Goal: Communication & Community: Answer question/provide support

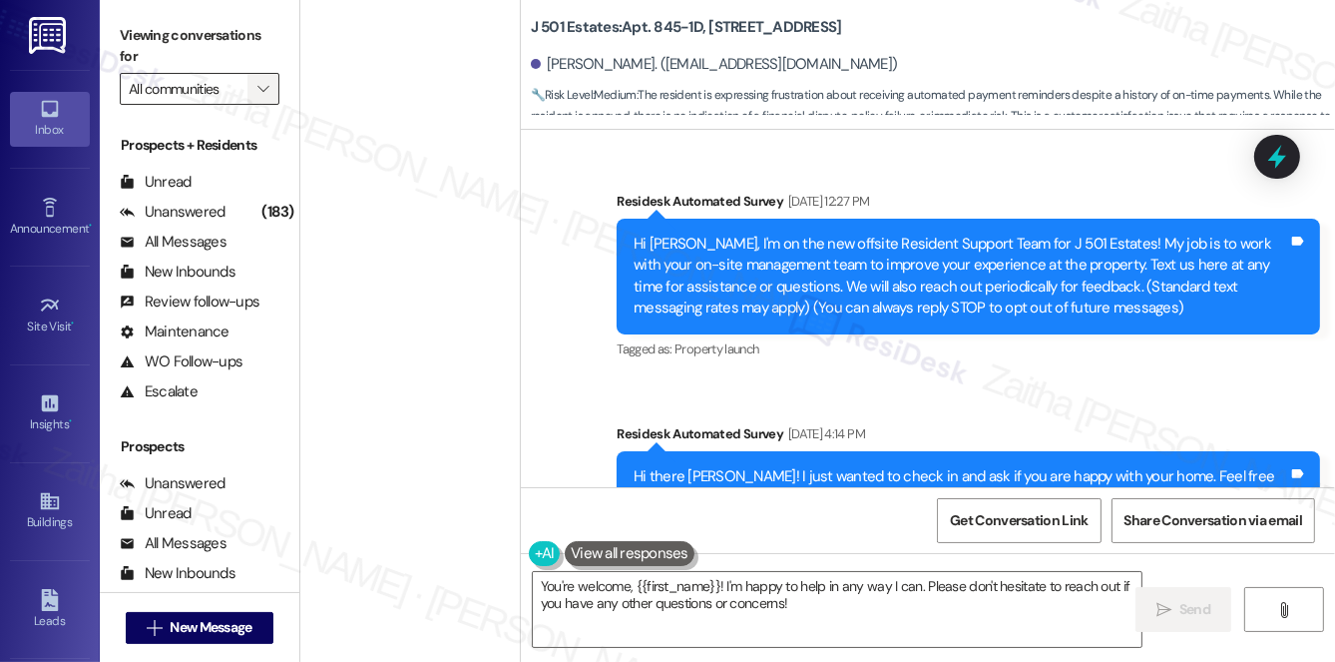
scroll to position [2103, 0]
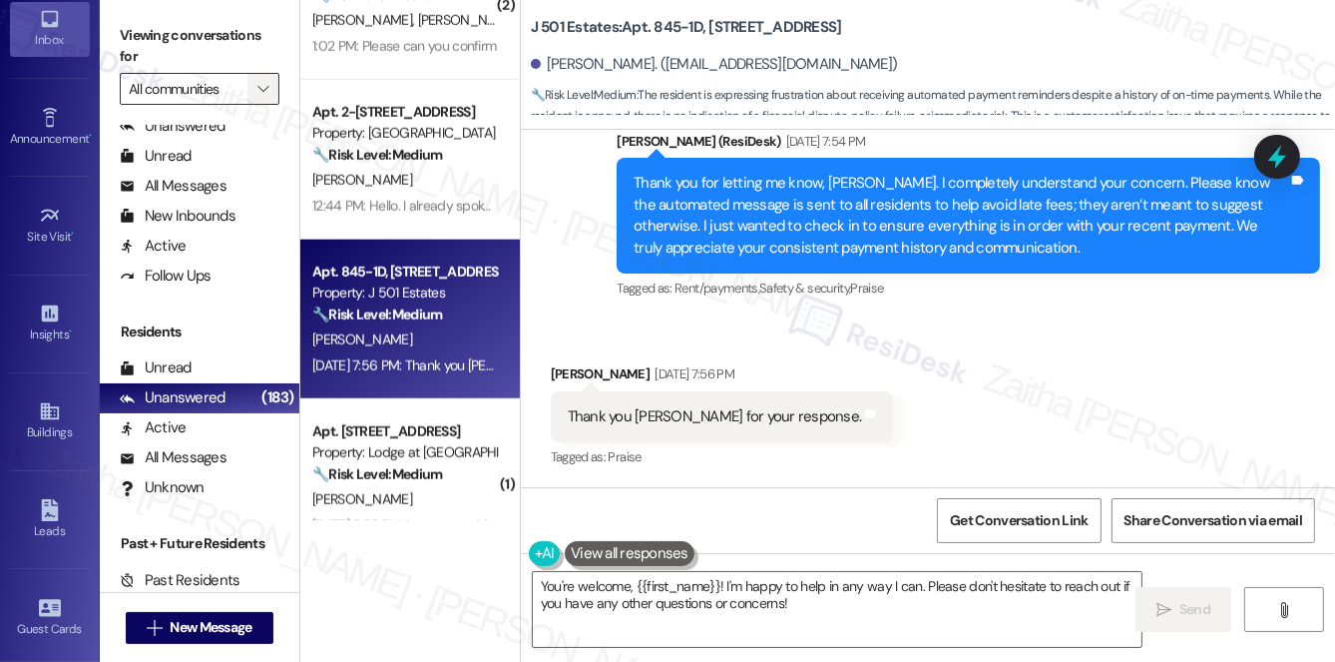
click at [247, 103] on button "" at bounding box center [263, 89] width 32 height 32
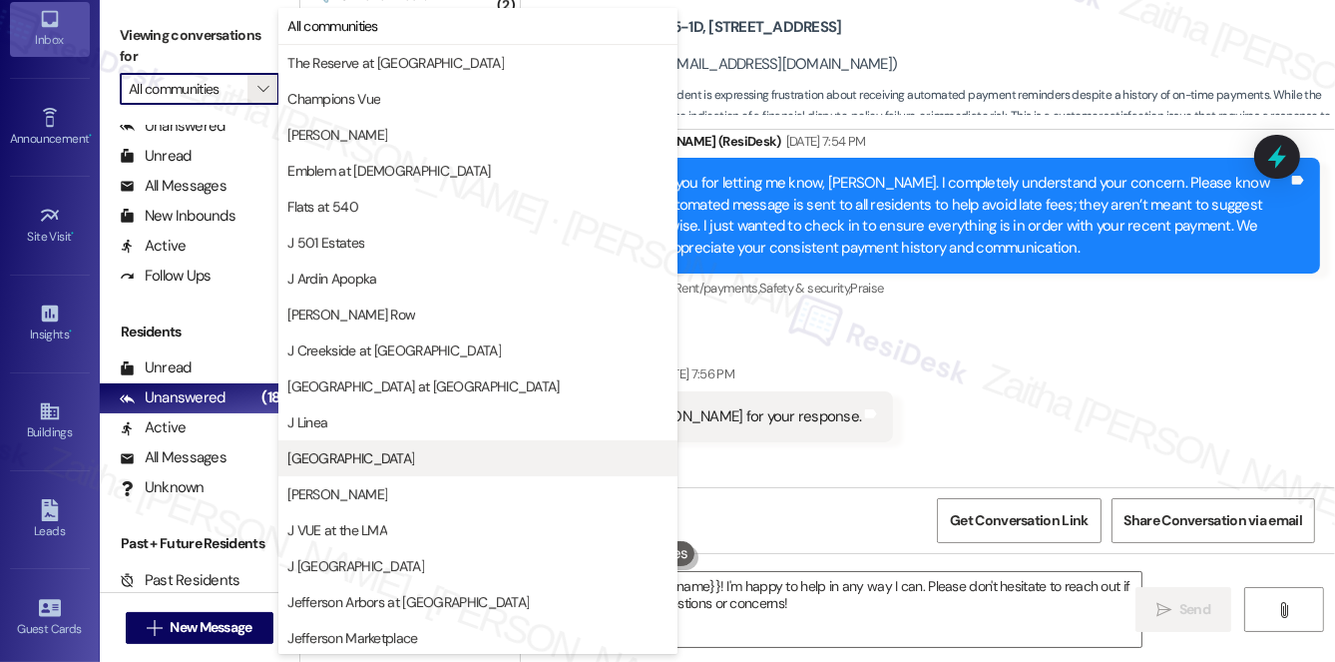
click at [355, 454] on span "[GEOGRAPHIC_DATA]" at bounding box center [350, 458] width 127 height 20
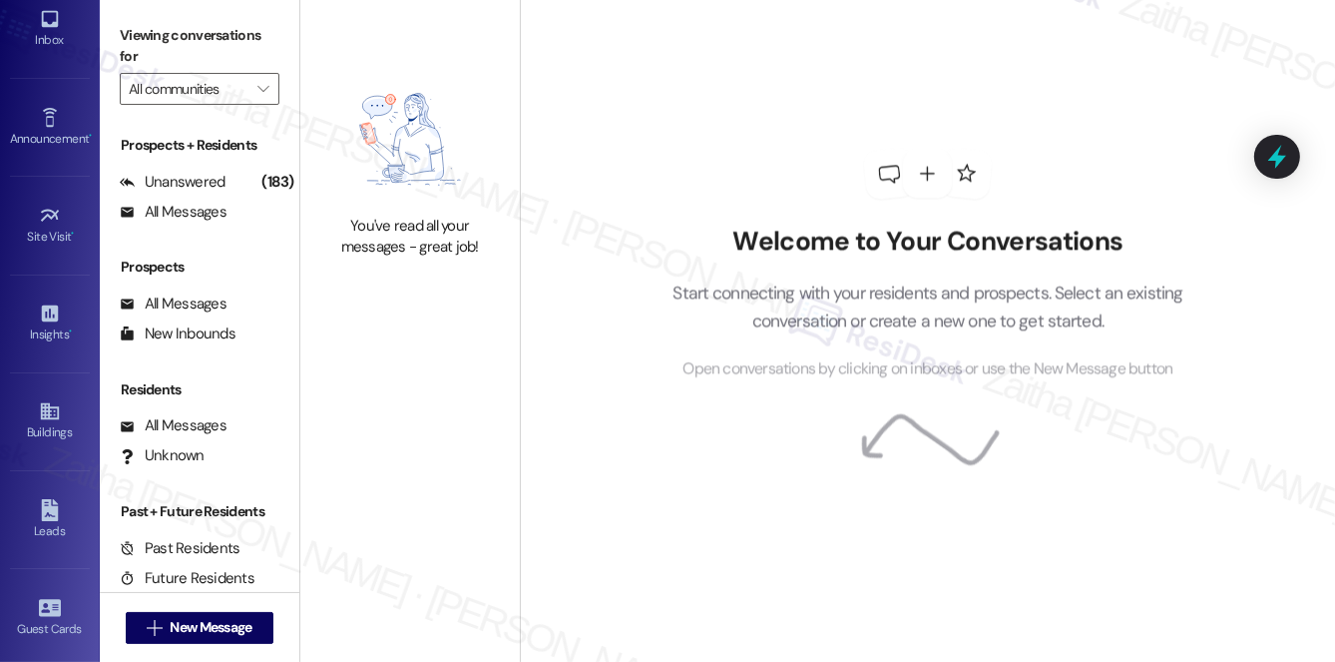
type input "[GEOGRAPHIC_DATA]"
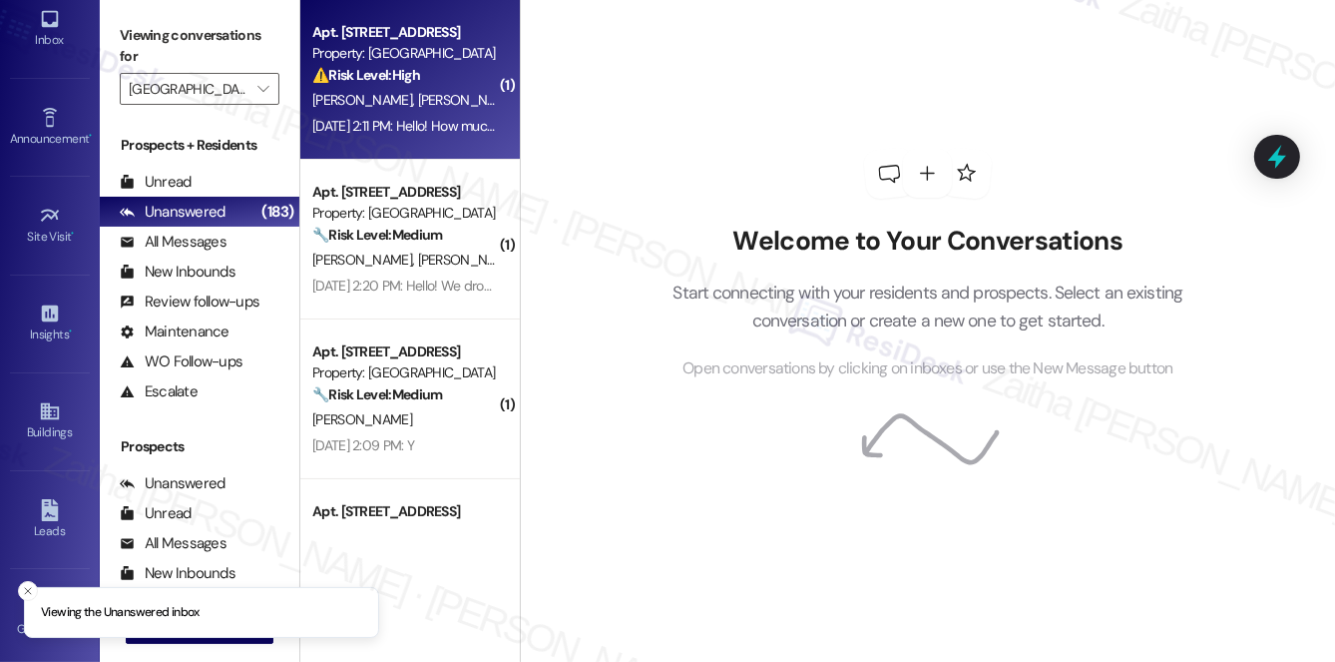
click at [451, 86] on div "⚠️ Risk Level: High The resident is questioning the rent amount due and believe…" at bounding box center [404, 75] width 185 height 21
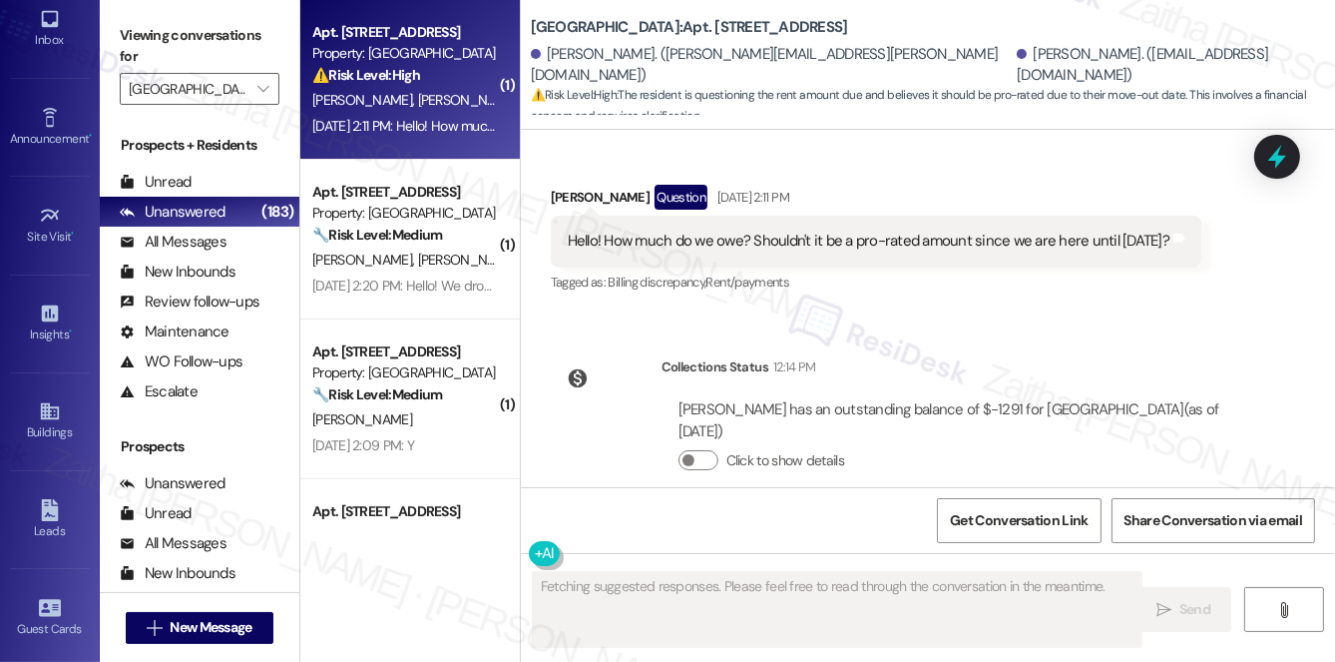
scroll to position [343, 0]
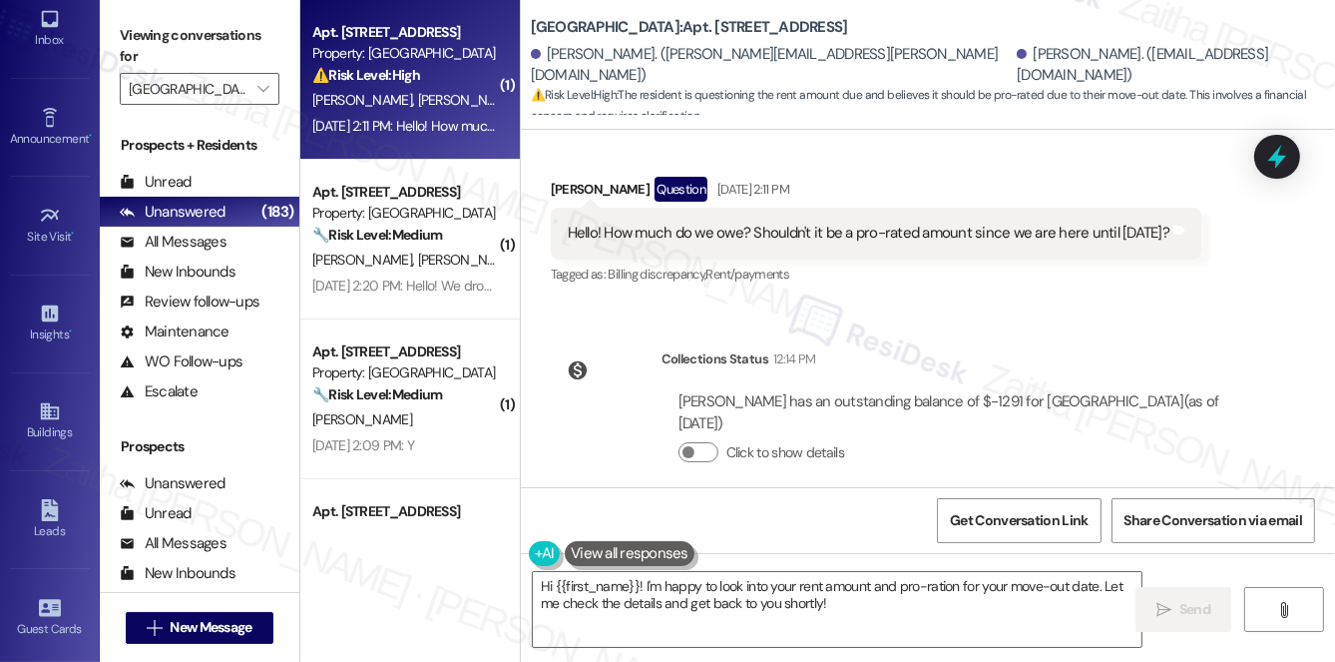
click at [569, 177] on div "Lissette Carlson Question Sep 03, 2025 at 2:11 PM" at bounding box center [876, 193] width 651 height 32
copy div "Lissette"
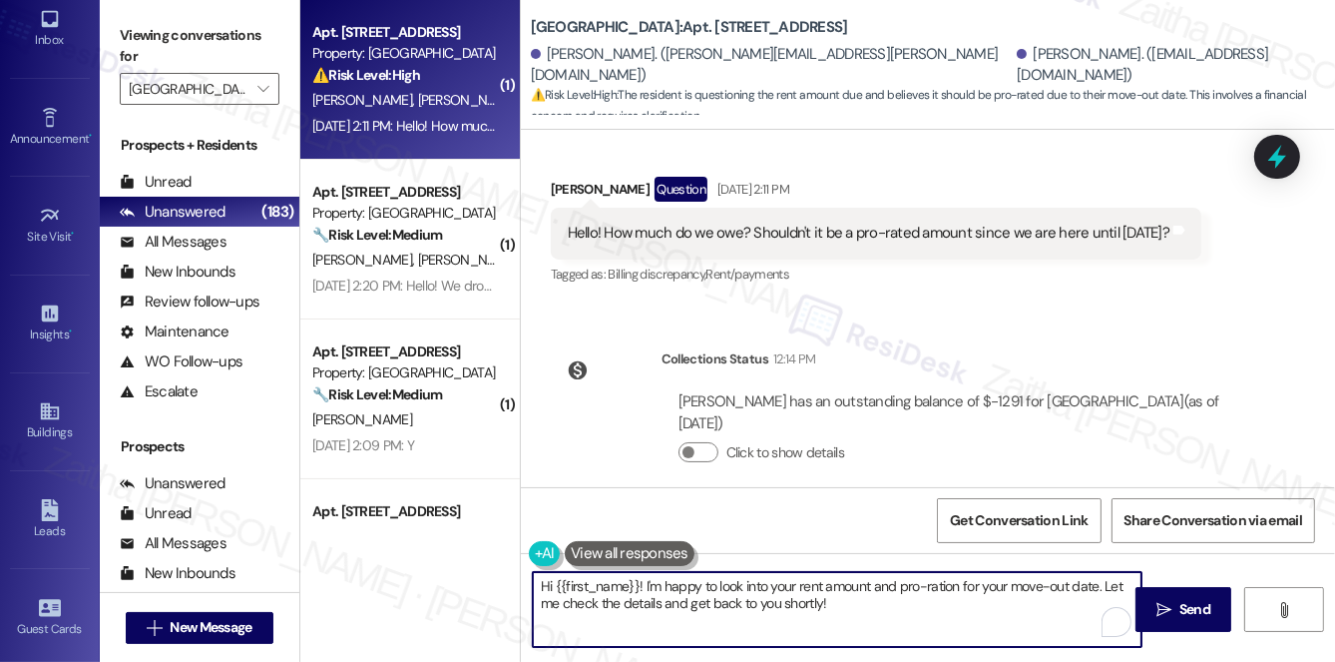
drag, startPoint x: 559, startPoint y: 580, endPoint x: 866, endPoint y: 634, distance: 312.1
click at [865, 634] on textarea "Hi {{first_name}}! I'm happy to look into your rent amount and pro-ration for y…" at bounding box center [837, 609] width 609 height 75
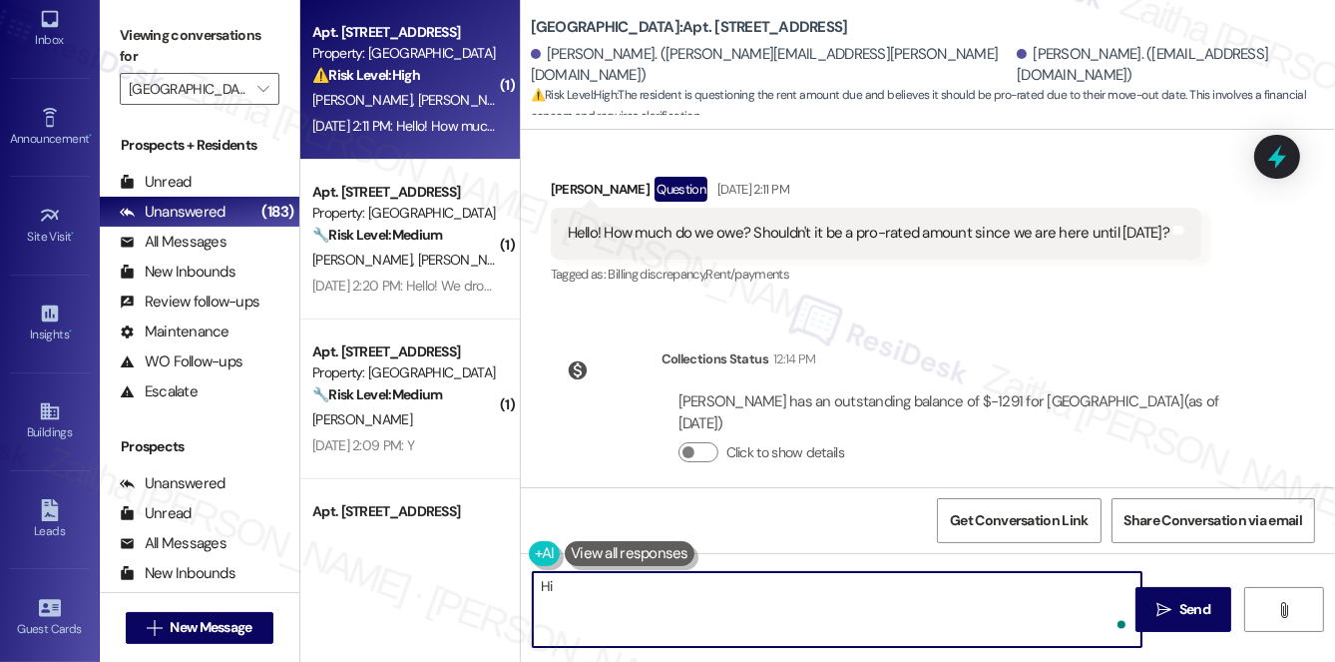
paste textarea "Lissette"
click at [1103, 590] on textarea "Hi Lissette, I hope you had a great weekend! I apologize for the delay in getti…" at bounding box center [837, 609] width 609 height 75
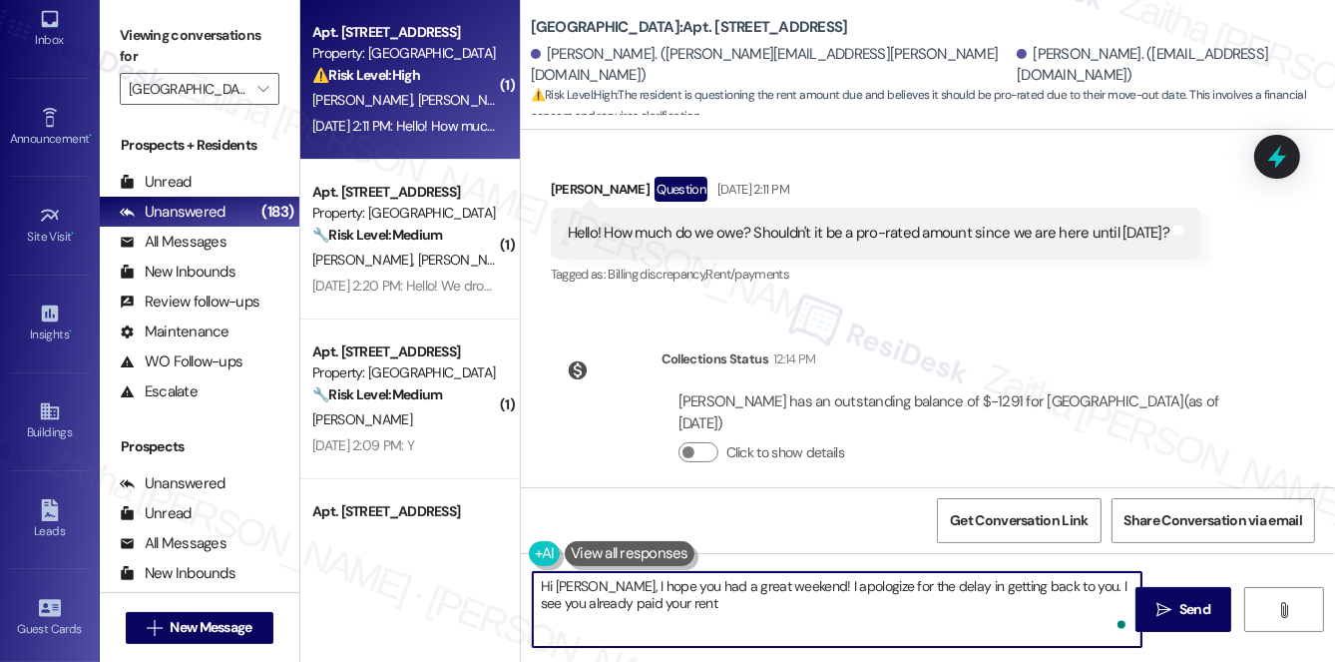
click at [720, 607] on textarea "Hi Lissette, I hope you had a great weekend! I apologize for the delay in getti…" at bounding box center [837, 609] width 609 height 75
click at [697, 442] on button "Click to show details" at bounding box center [699, 452] width 40 height 20
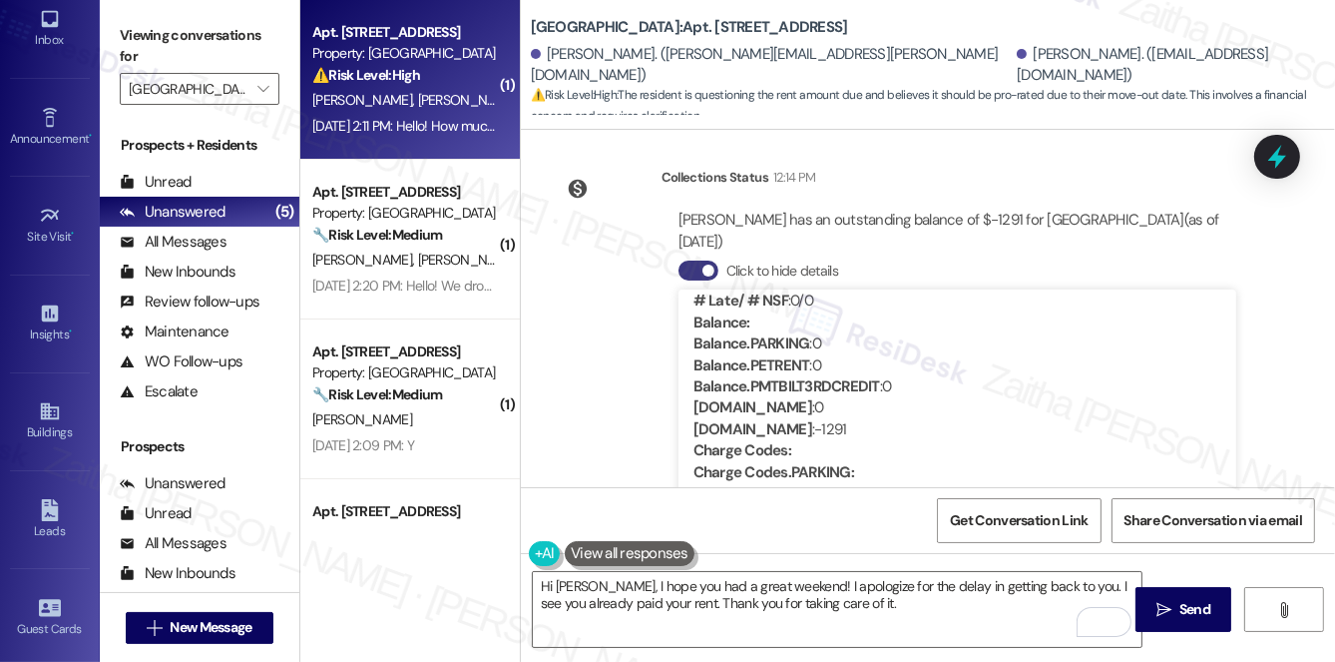
scroll to position [90, 0]
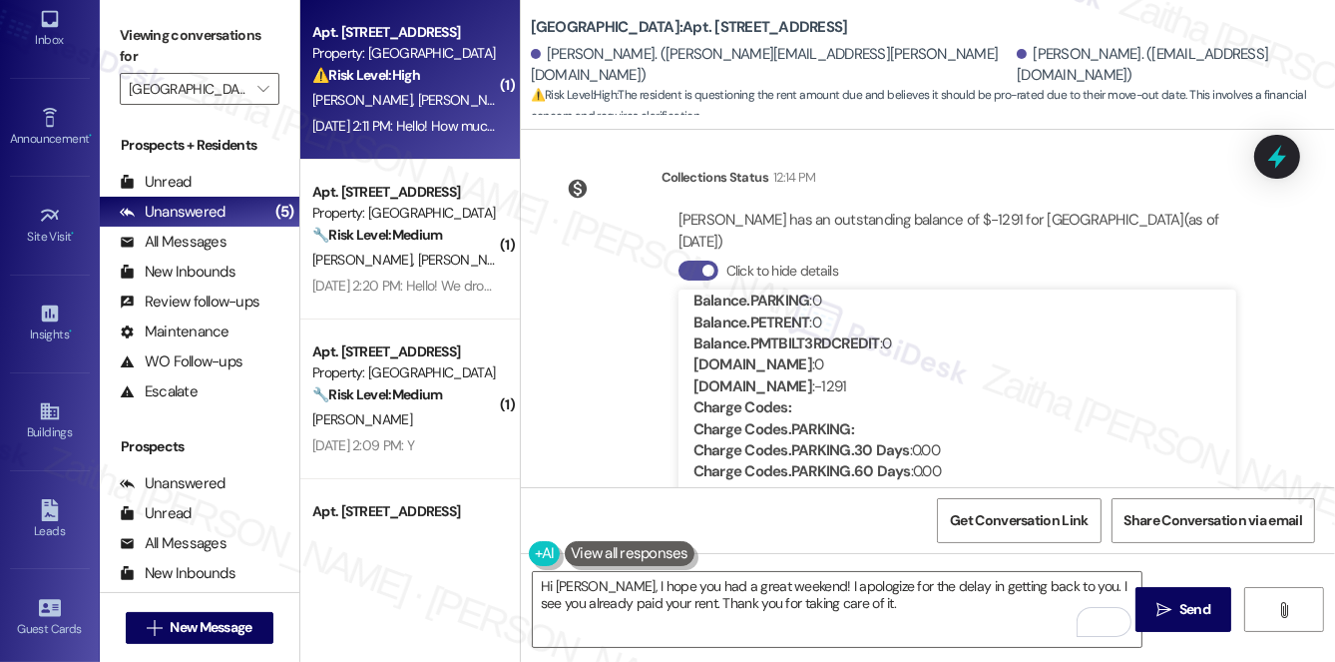
click at [687, 260] on button "Click to hide details" at bounding box center [699, 270] width 40 height 20
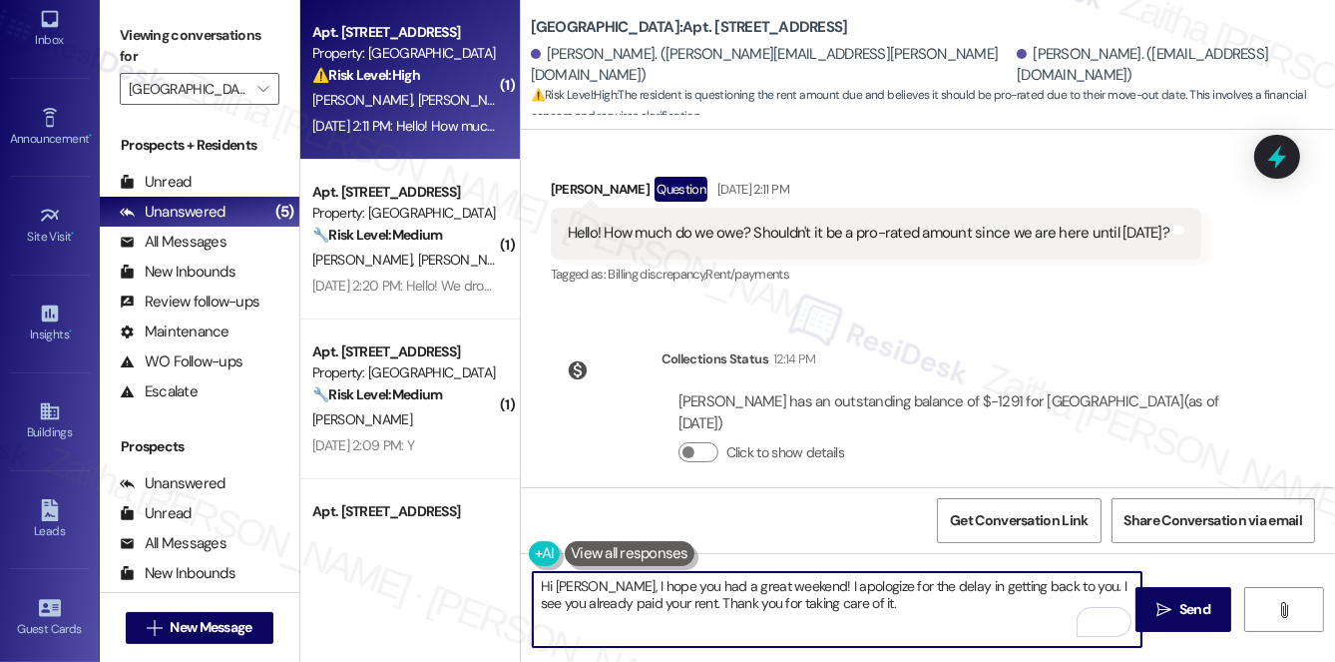
click at [865, 605] on textarea "Hi Lissette, I hope you had a great weekend! I apologize for the delay in getti…" at bounding box center [837, 609] width 609 height 75
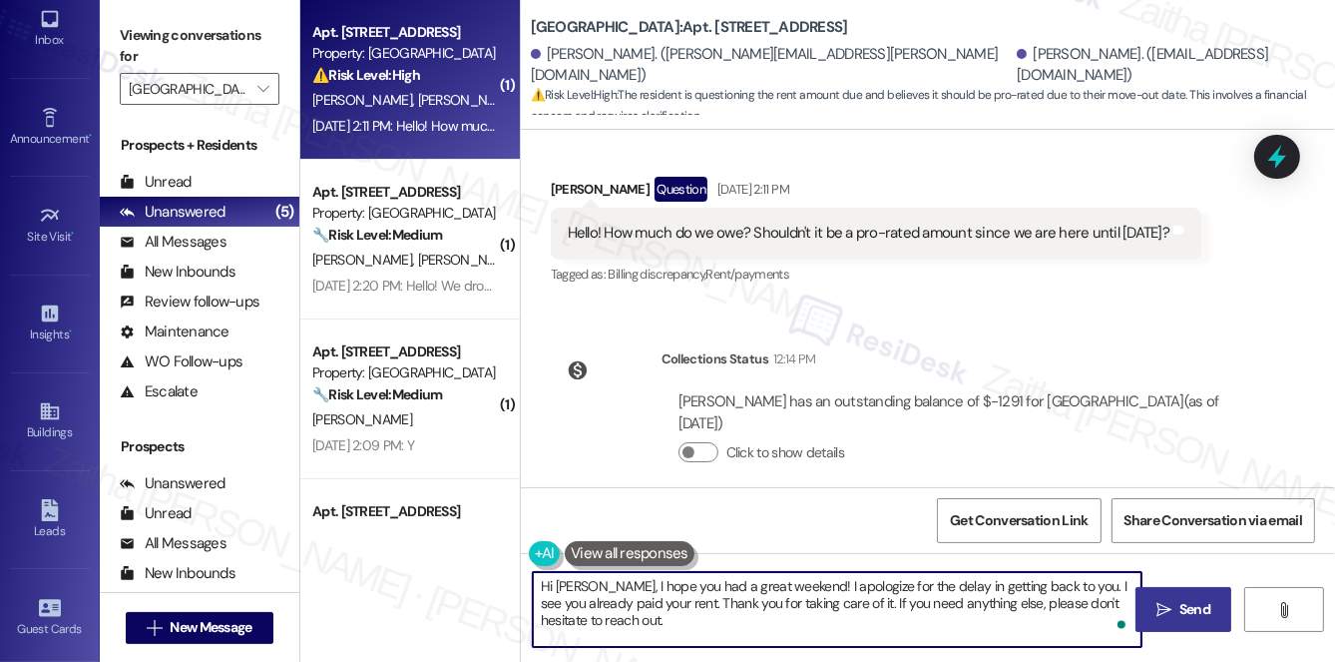
type textarea "Hi [PERSON_NAME], I hope you had a great weekend! I apologize for the delay in …"
drag, startPoint x: 1194, startPoint y: 602, endPoint x: 1179, endPoint y: 597, distance: 15.8
click at [1194, 602] on span "Send" at bounding box center [1195, 609] width 31 height 21
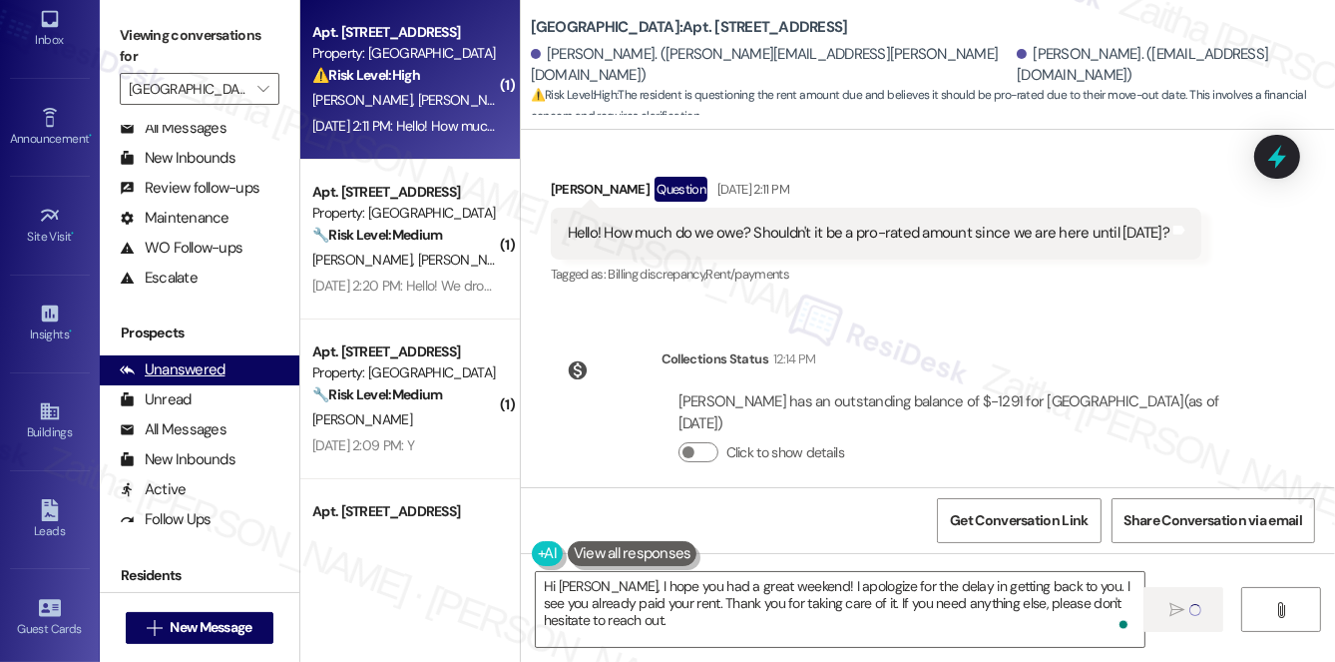
scroll to position [357, 0]
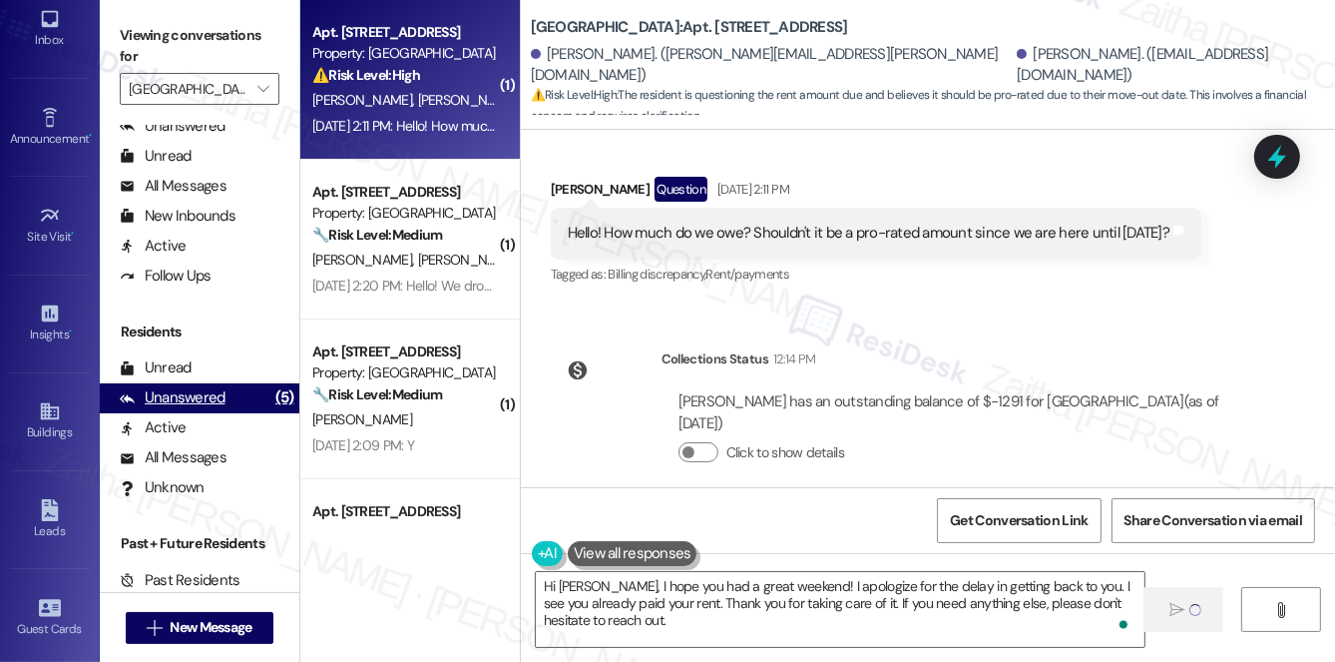
click at [184, 394] on div "Unanswered" at bounding box center [173, 397] width 106 height 21
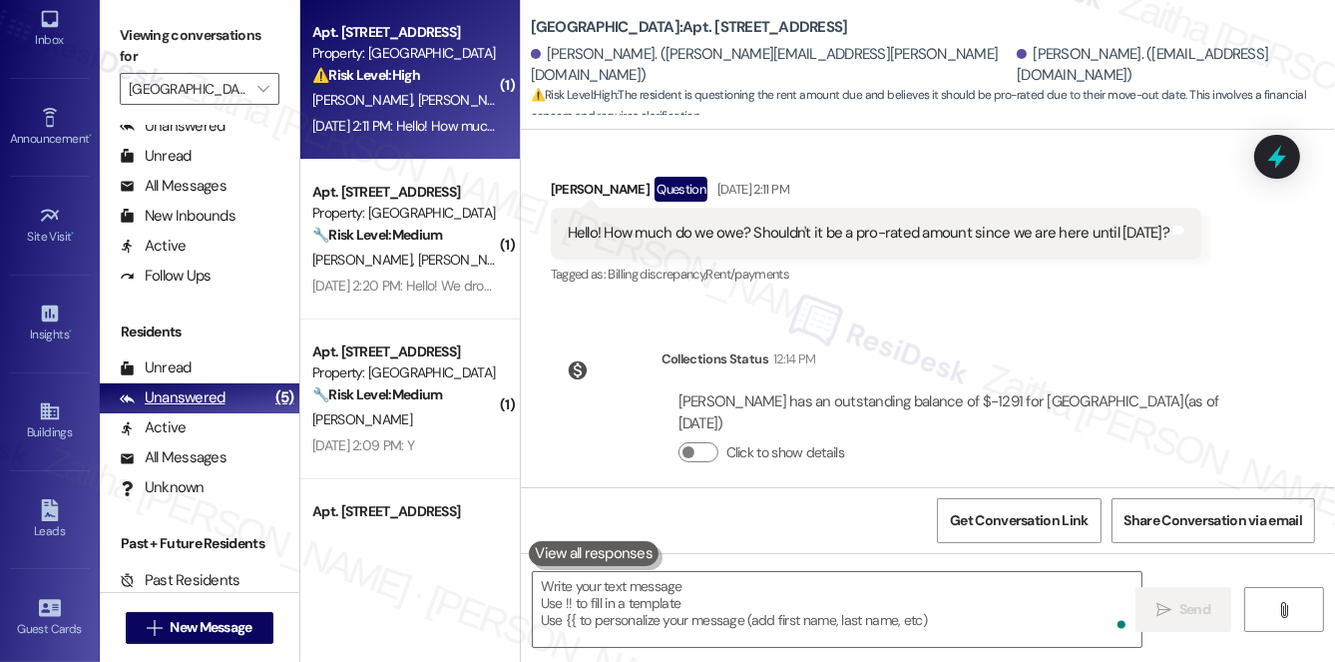
scroll to position [173, 0]
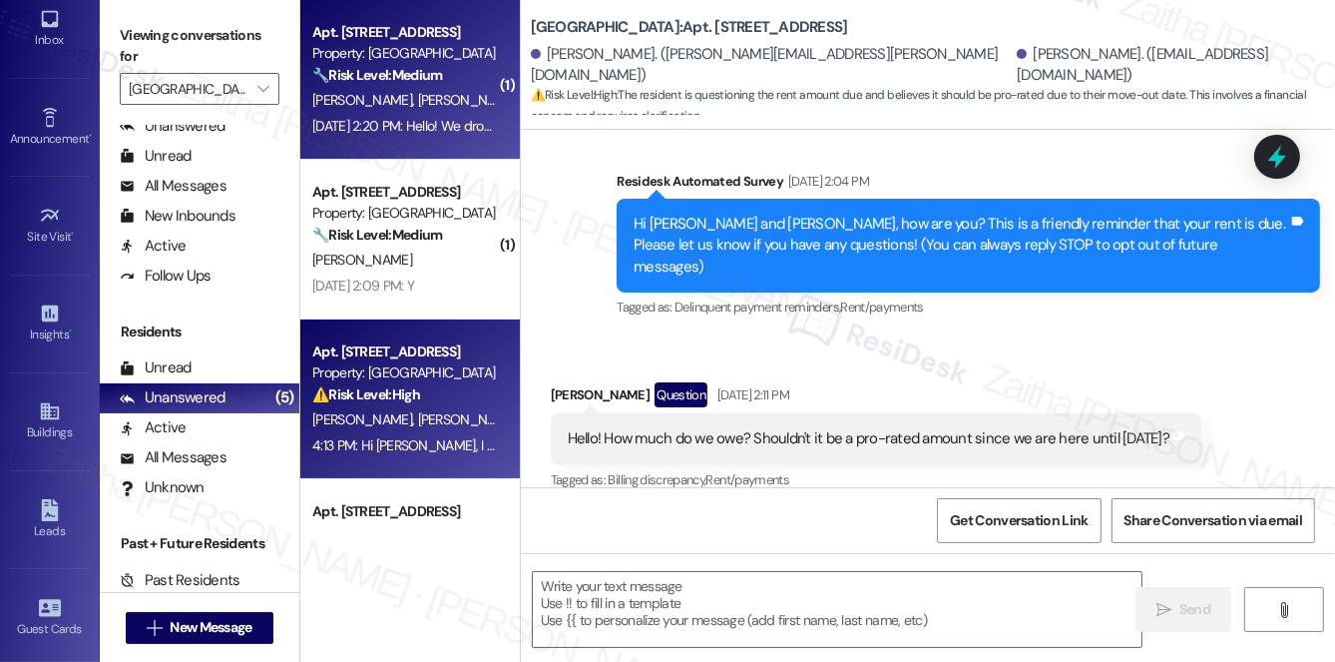
type textarea "Fetching suggested responses. Please feel free to read through the conversation…"
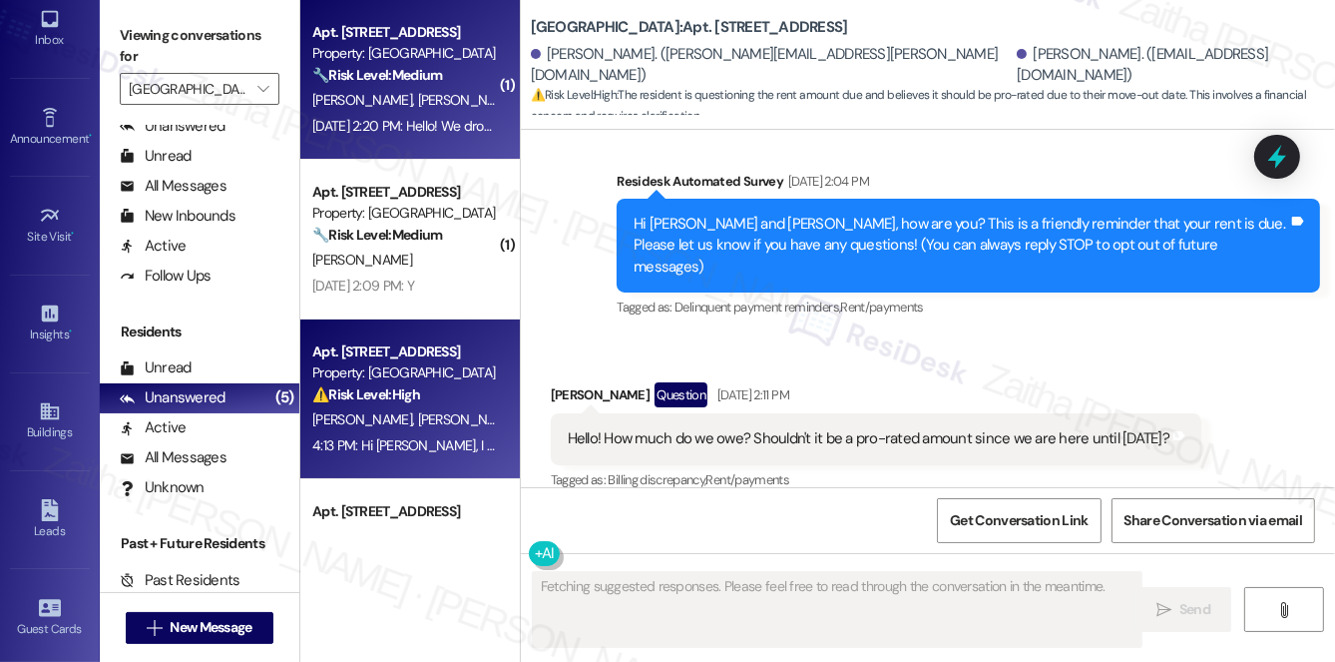
click at [436, 100] on div "S. Wilcox L. Willcox" at bounding box center [404, 100] width 189 height 25
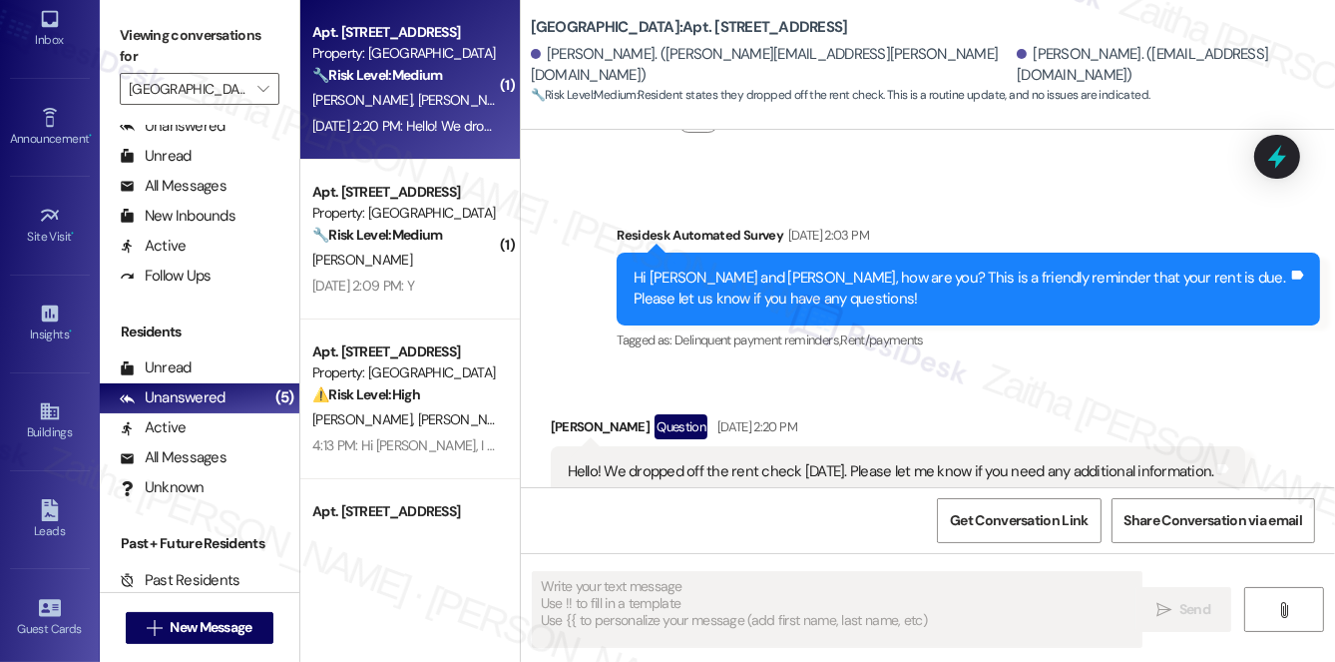
scroll to position [2308, 0]
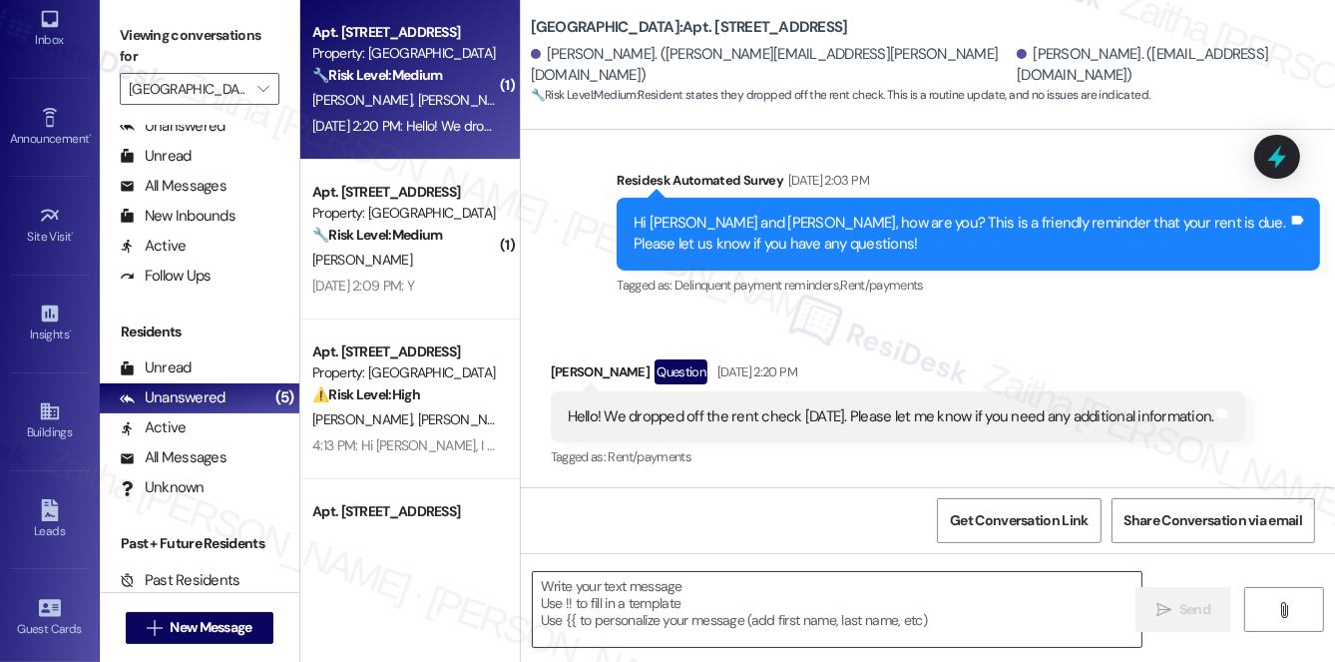
click at [620, 607] on textarea at bounding box center [837, 609] width 609 height 75
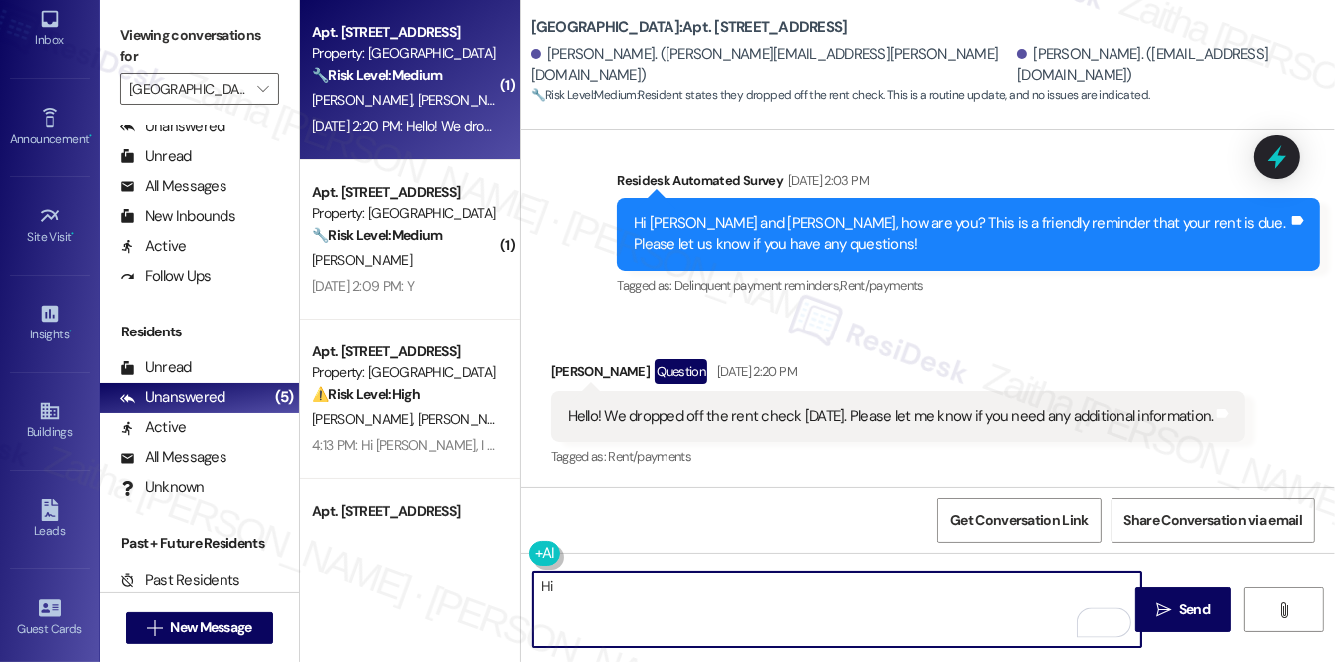
click at [575, 359] on div "Shannon Wilcox Question Sep 03, 2025 at 2:20 PM" at bounding box center [899, 375] width 696 height 32
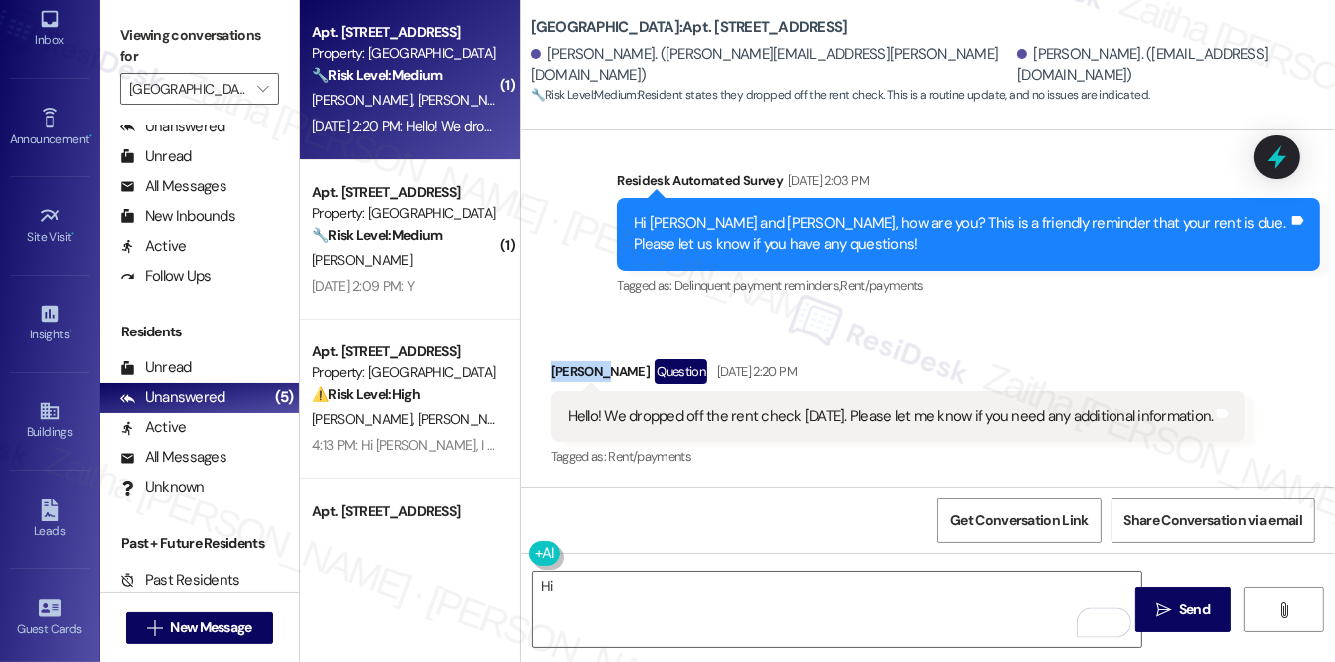
click at [575, 359] on div "Shannon Wilcox Question Sep 03, 2025 at 2:20 PM" at bounding box center [899, 375] width 696 height 32
copy div "Shannon"
click at [583, 589] on textarea "Hi" at bounding box center [837, 609] width 609 height 75
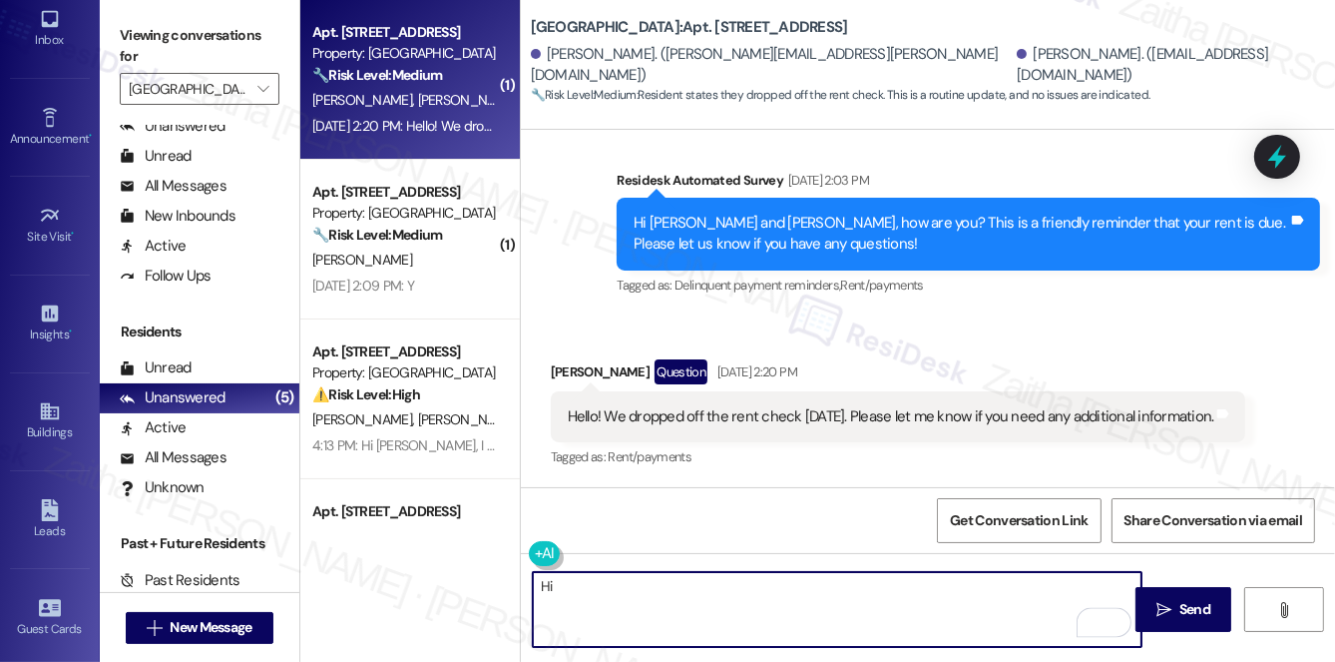
paste textarea "Shannon"
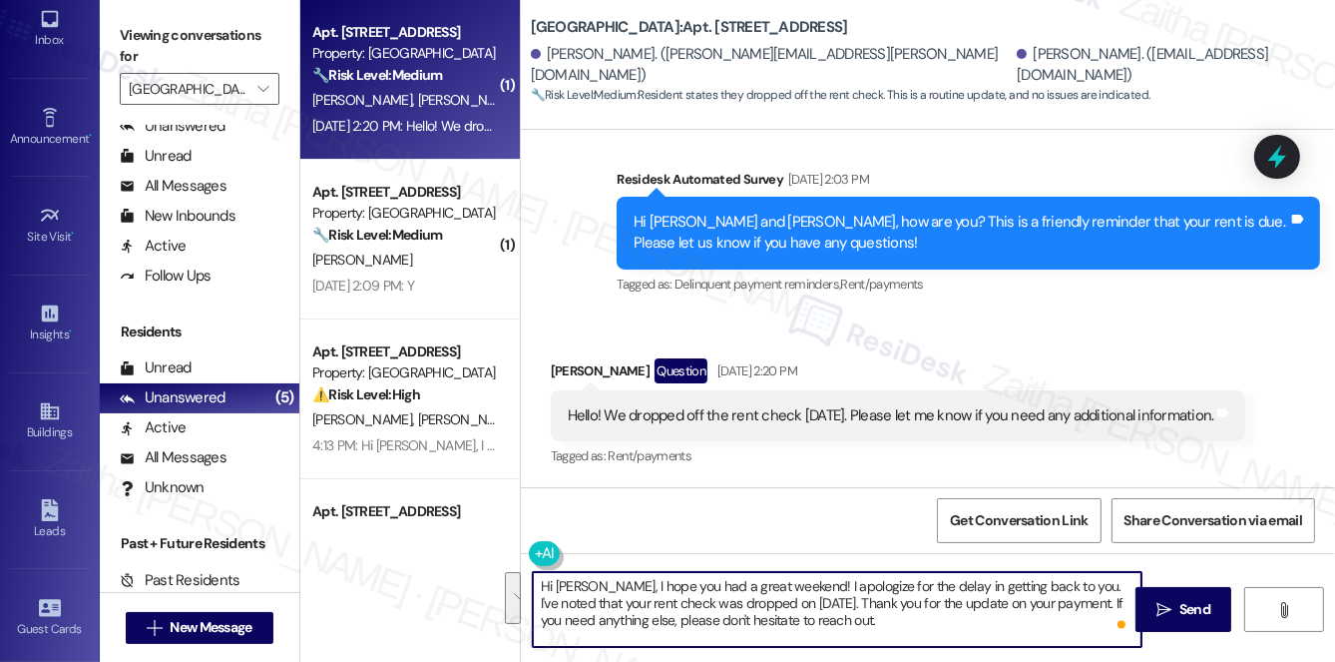
drag, startPoint x: 537, startPoint y: 586, endPoint x: 922, endPoint y: 620, distance: 386.7
click at [922, 620] on textarea "Hi Shannon, I hope you had a great weekend! I apologize for the delay in gettin…" at bounding box center [837, 609] width 609 height 75
click at [741, 606] on textarea "Hi Shannon, I hope you had a great weekend! I apologize for the delay in gettin…" at bounding box center [837, 609] width 609 height 75
type textarea "Hi Shannon, I hope you had a great weekend! I apologize for the delay in gettin…"
click at [1186, 610] on span "Send" at bounding box center [1195, 609] width 31 height 21
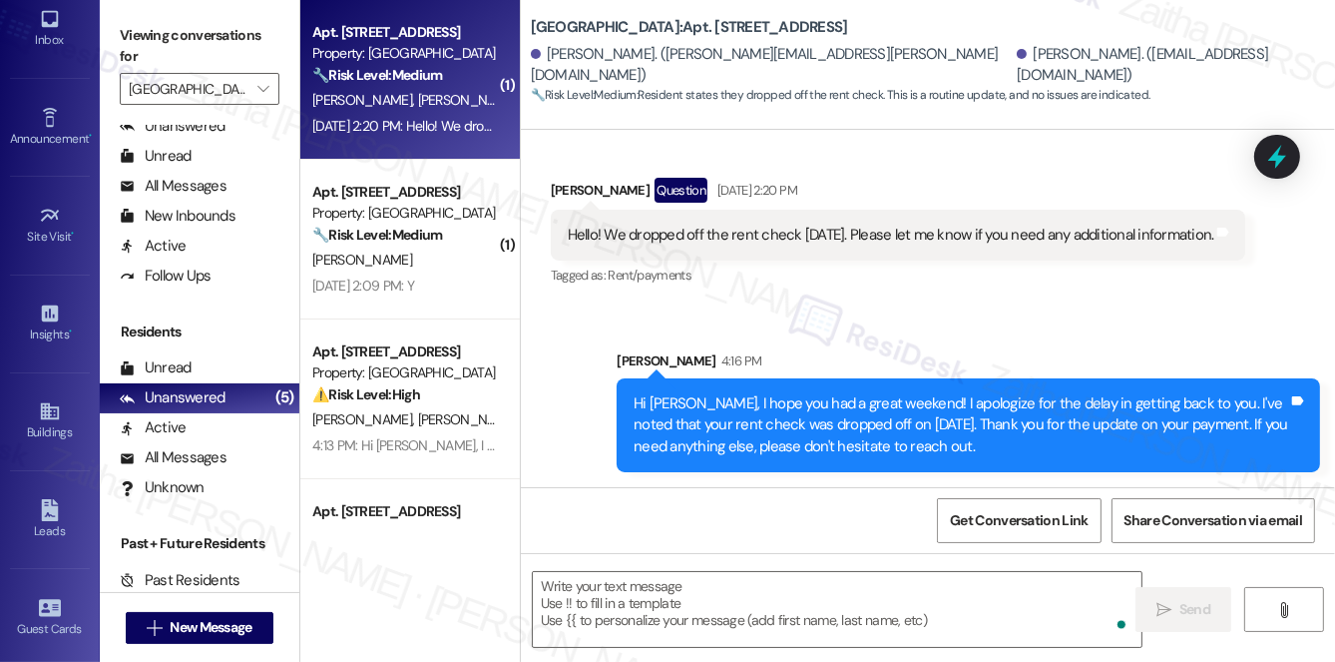
scroll to position [2491, 0]
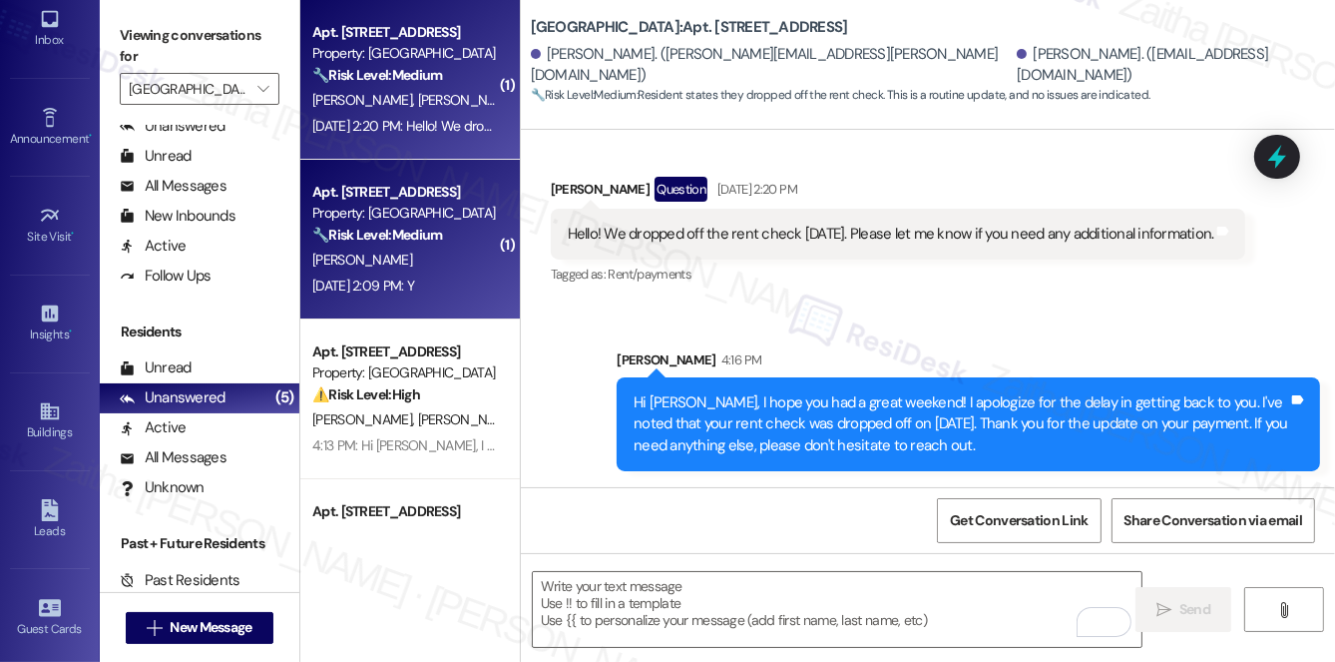
click at [480, 258] on div "[PERSON_NAME]" at bounding box center [404, 259] width 189 height 25
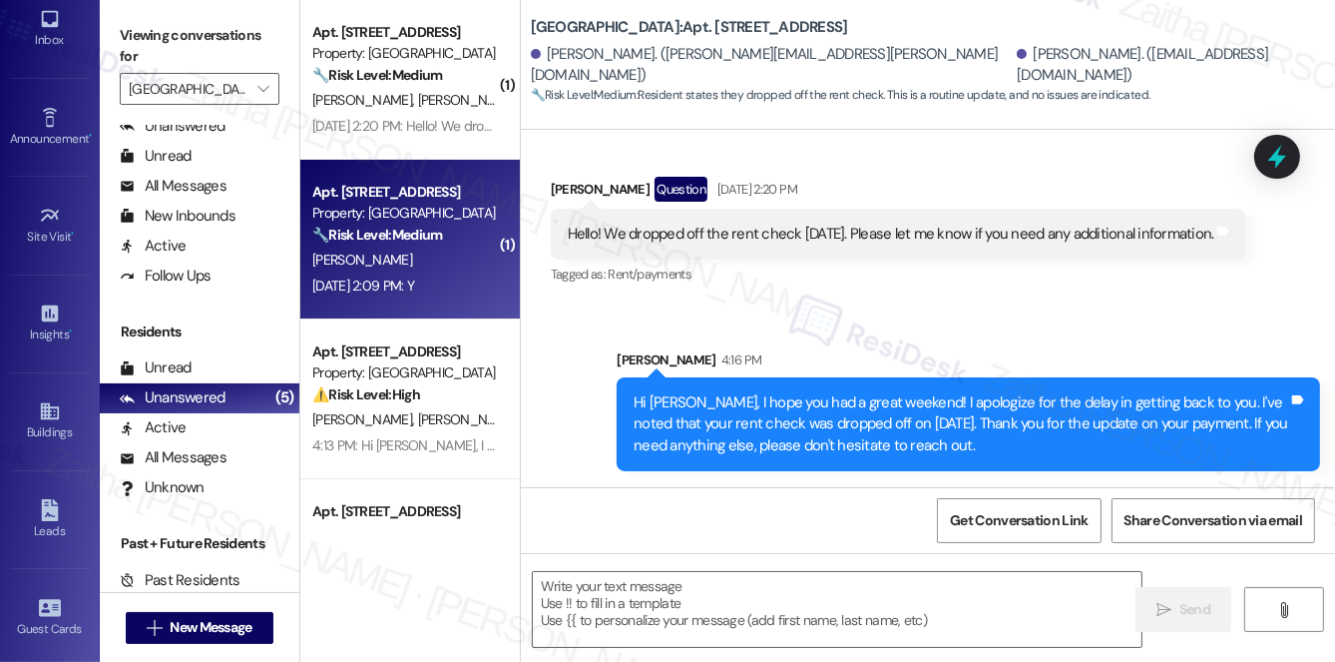
type textarea "Fetching suggested responses. Please feel free to read through the conversation…"
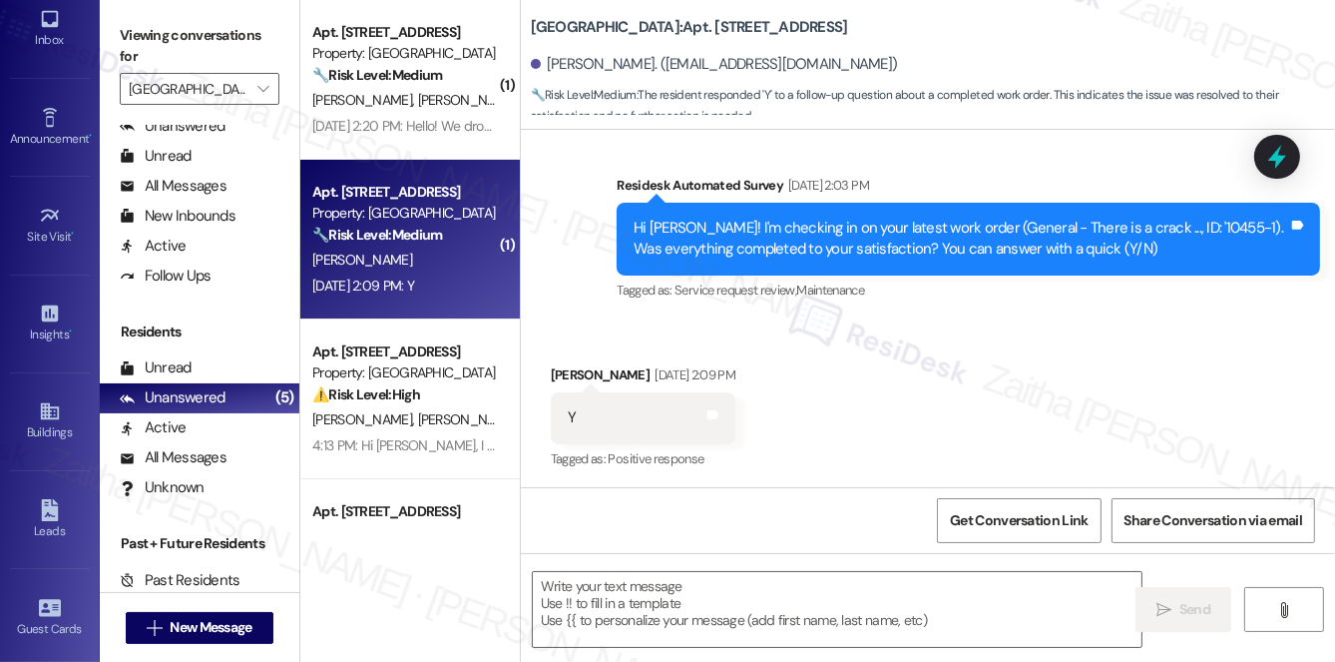
scroll to position [2844, 0]
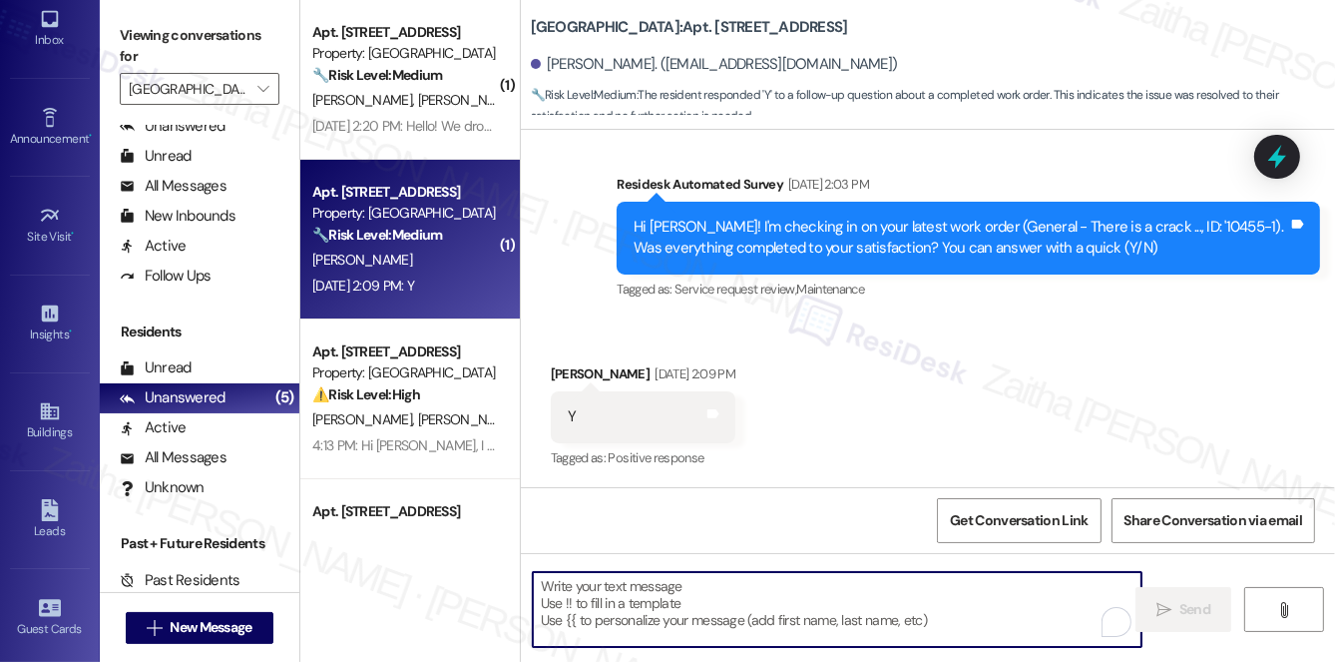
click at [660, 615] on textarea "To enrich screen reader interactions, please activate Accessibility in Grammarl…" at bounding box center [837, 609] width 609 height 75
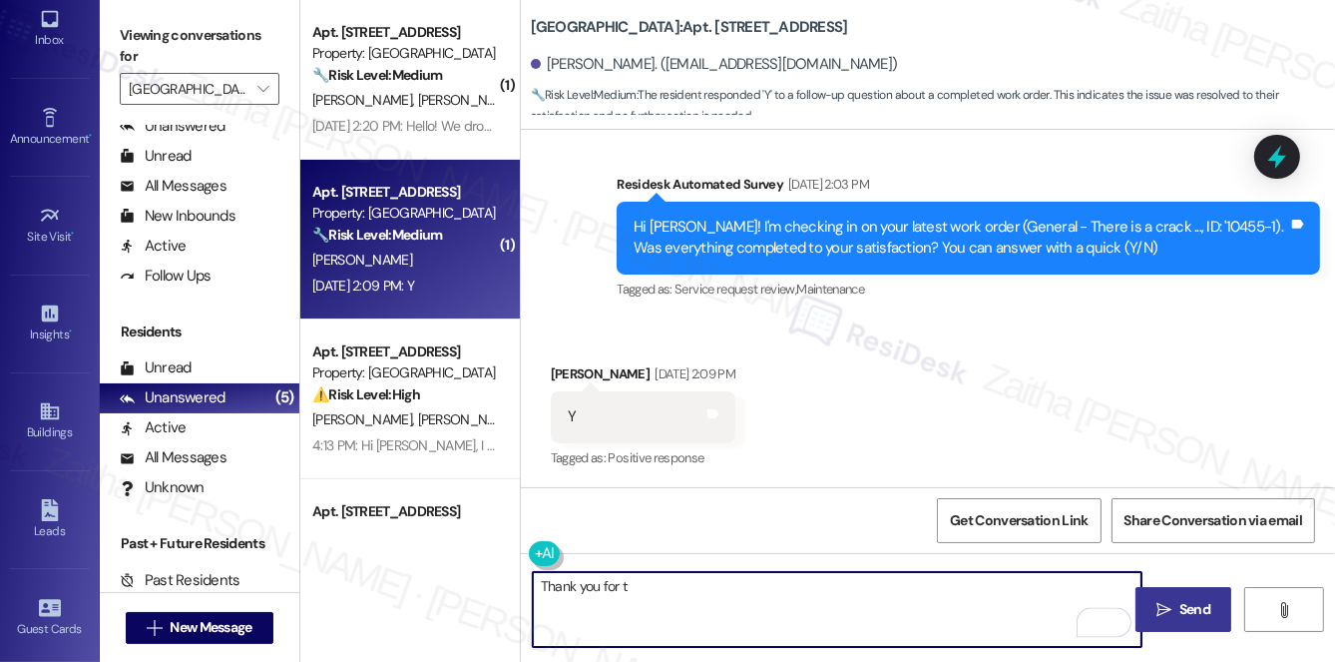
click at [572, 366] on div "Lauren Miner Sep 03, 2025 at 2:09 PM" at bounding box center [643, 377] width 185 height 28
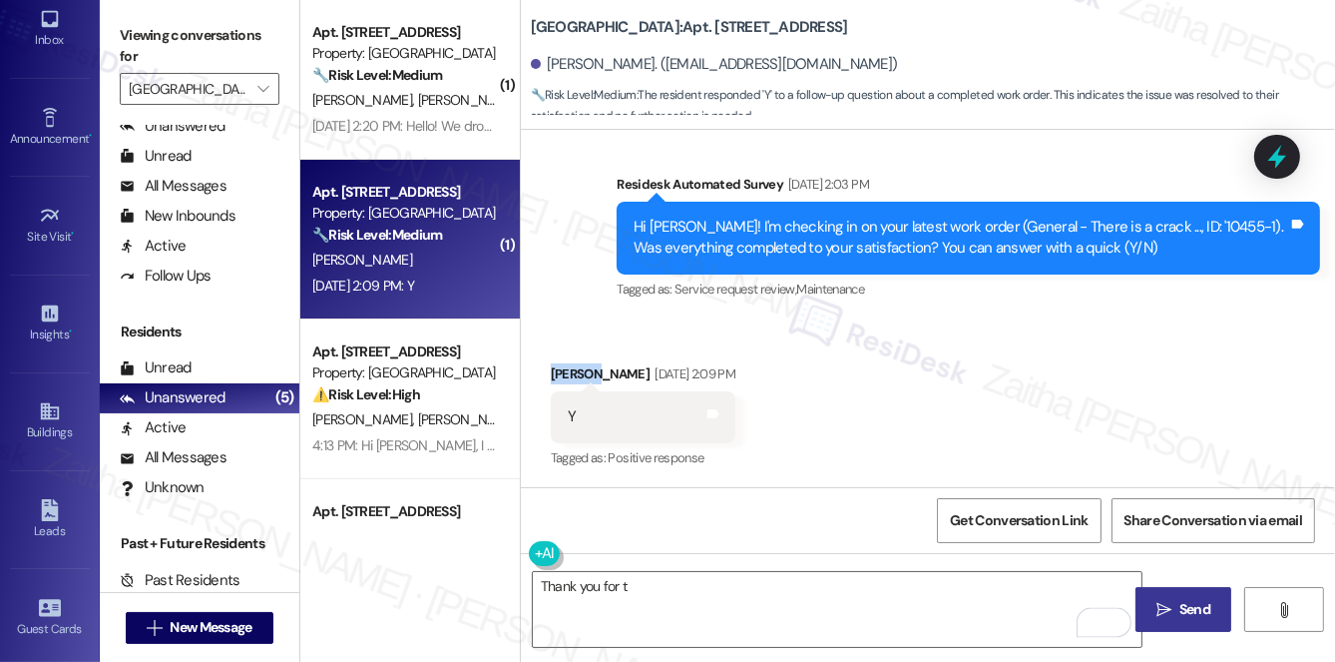
click at [572, 366] on div "Lauren Miner Sep 03, 2025 at 2:09 PM" at bounding box center [643, 377] width 185 height 28
copy div "Lauren"
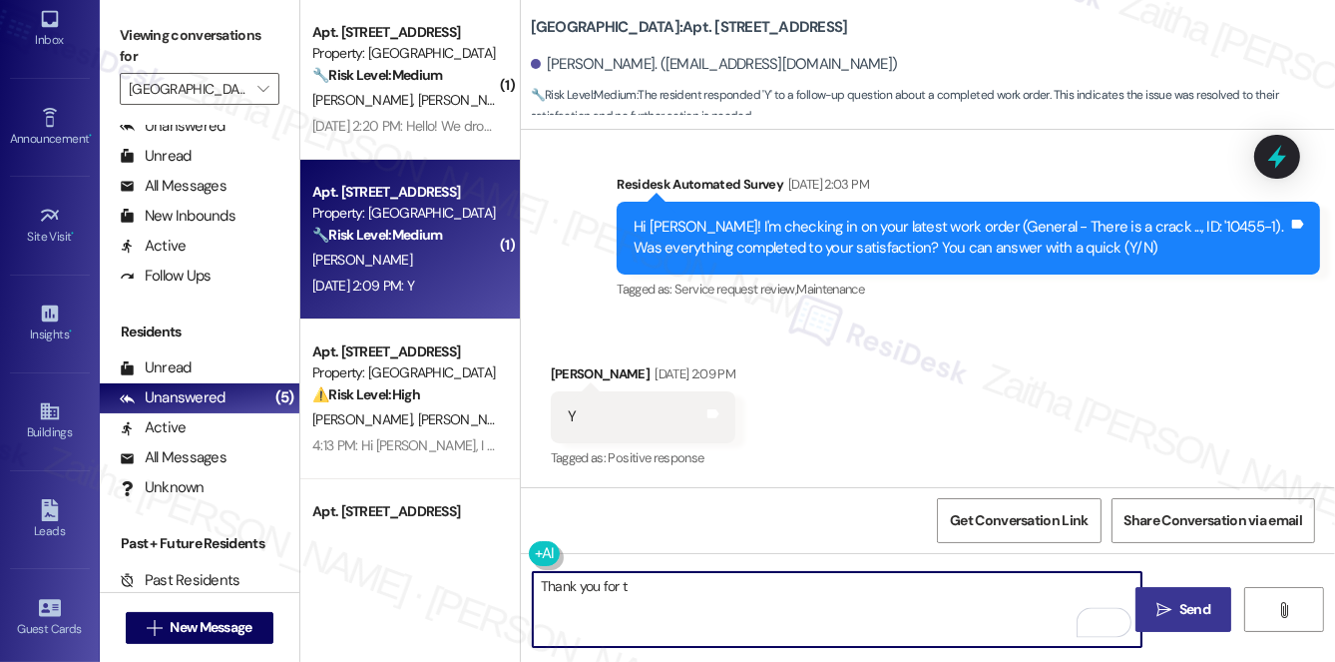
drag, startPoint x: 677, startPoint y: 600, endPoint x: 516, endPoint y: 600, distance: 160.7
click at [516, 600] on div "( 1 ) Apt. 308, 190 Pleasant St Property: J Malden Center 🔧 Risk Level: Medium …" at bounding box center [817, 331] width 1035 height 662
paste textarea "Lauren"
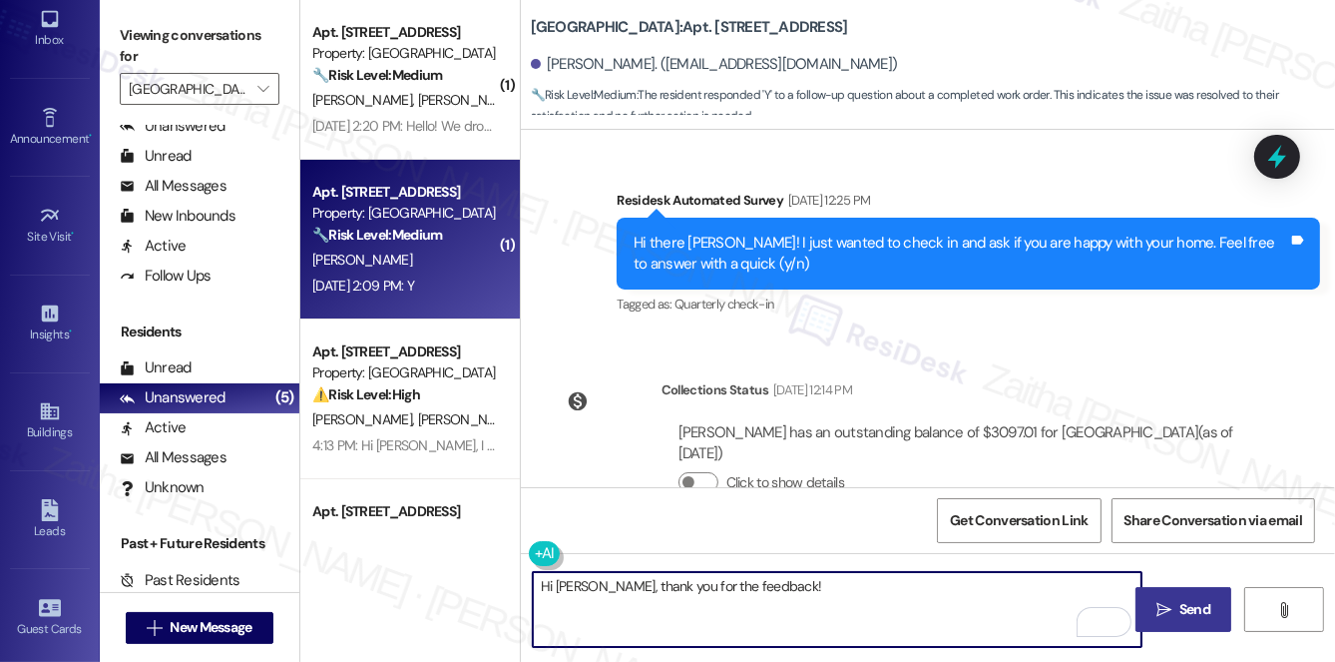
scroll to position [2391, 0]
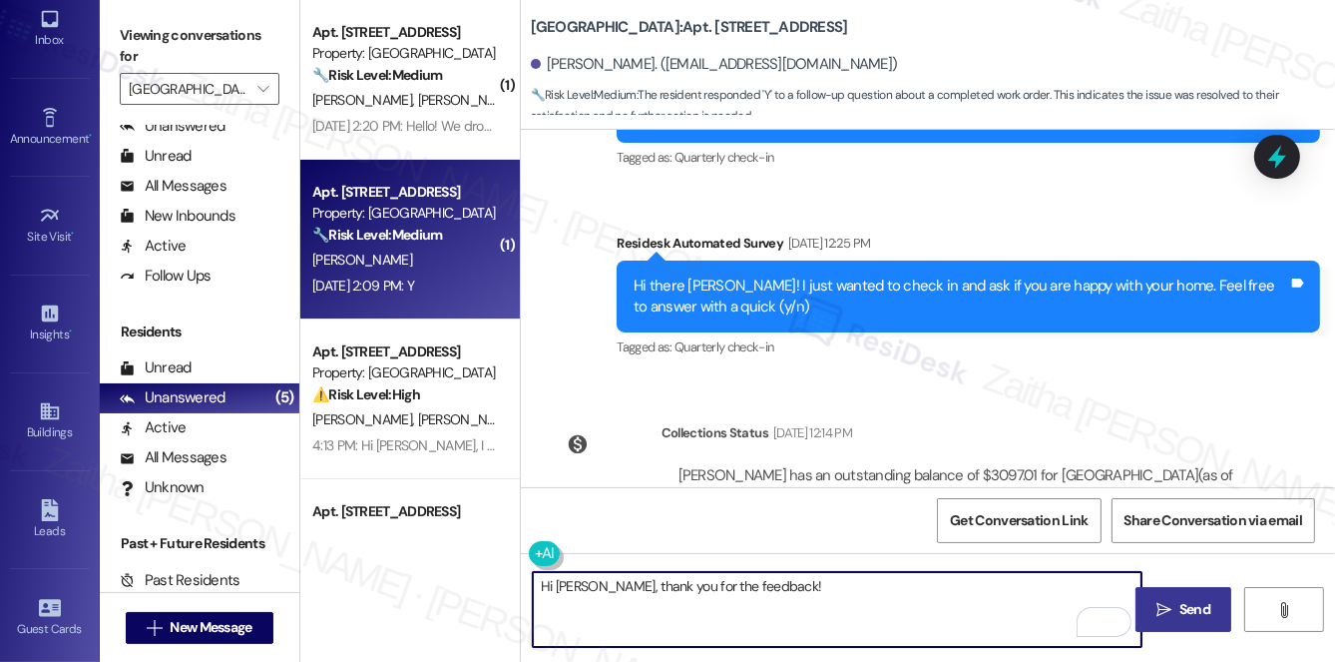
paste textarea "I'm happy the work order was completed to your satisfaction! We'd also love to …"
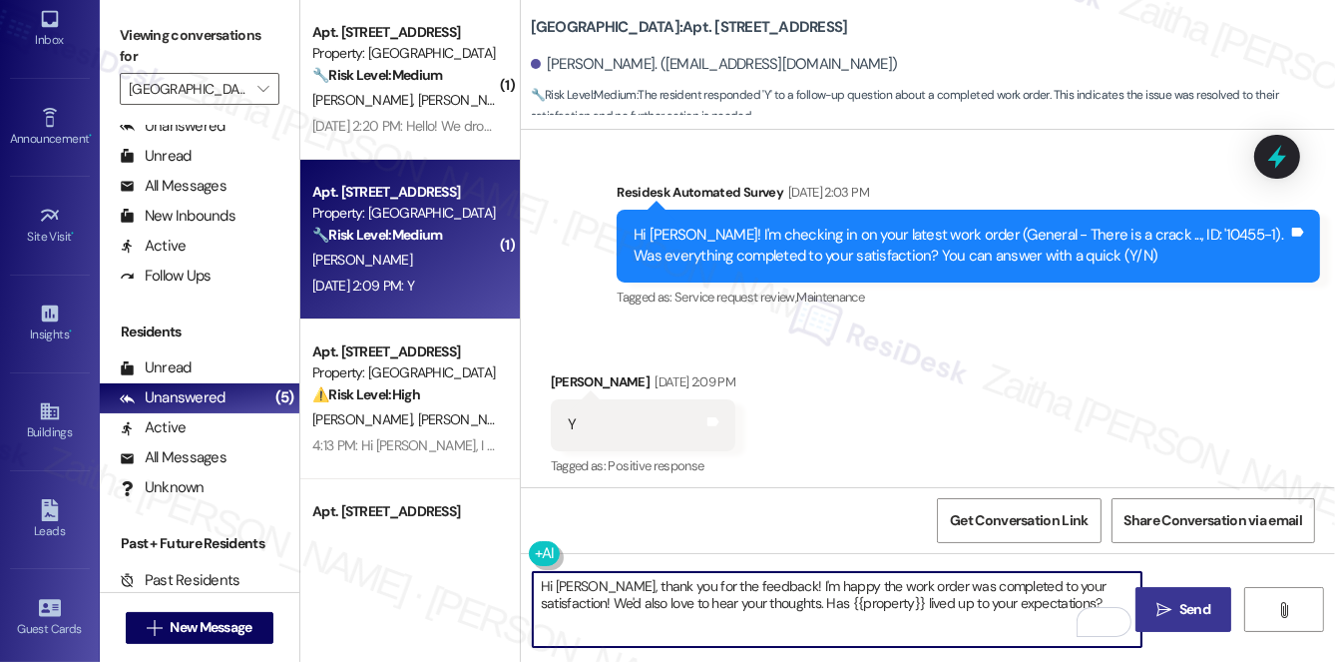
scroll to position [2844, 0]
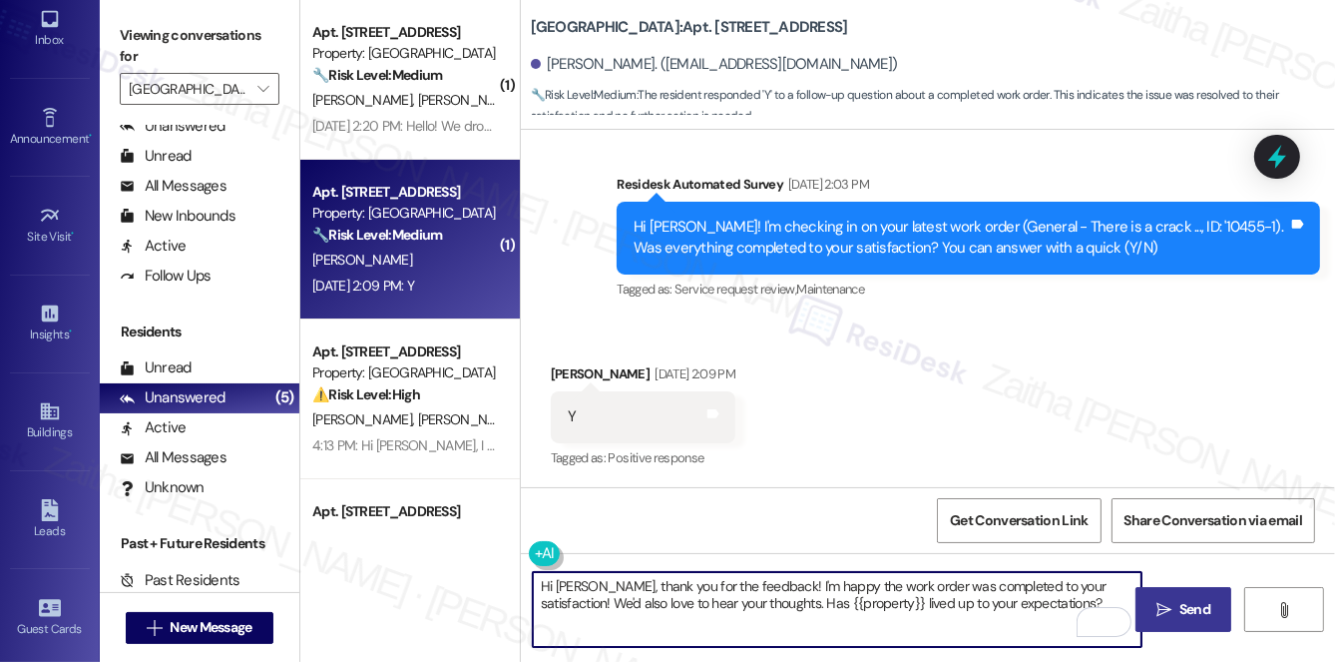
type textarea "Hi Lauren, thank you for the feedback! I'm happy the work order was completed t…"
click at [1190, 612] on span "Send" at bounding box center [1195, 609] width 31 height 21
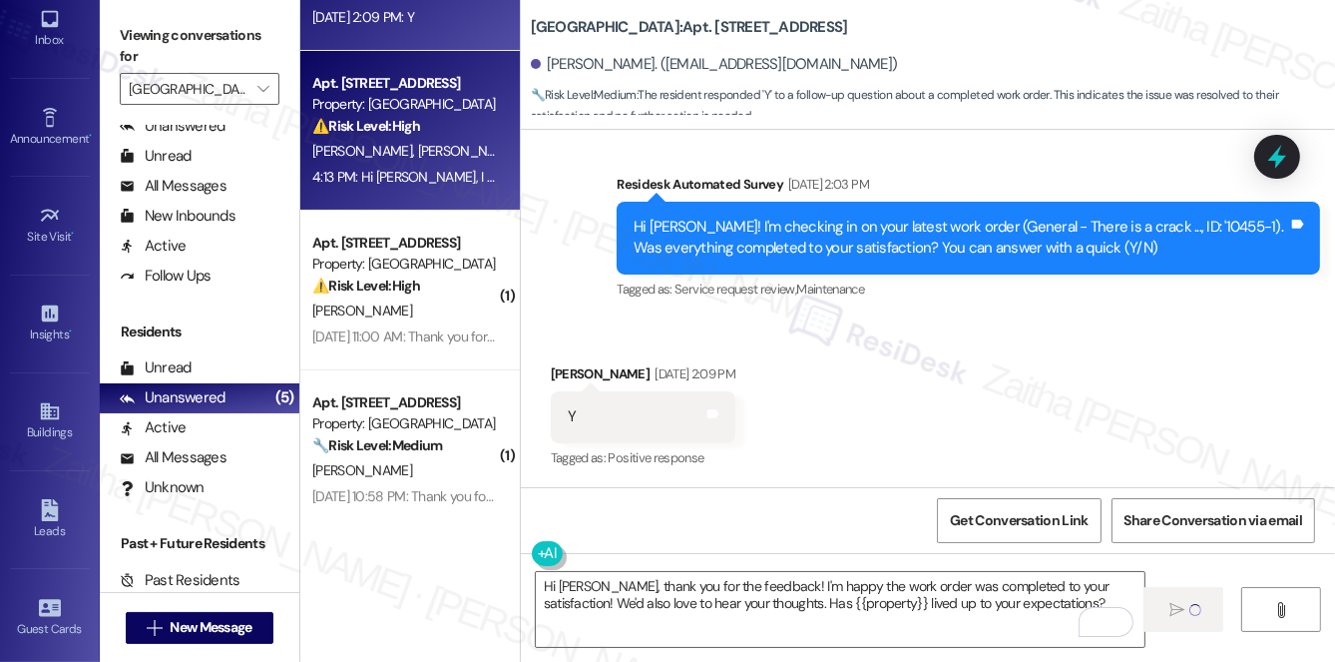
scroll to position [271, 0]
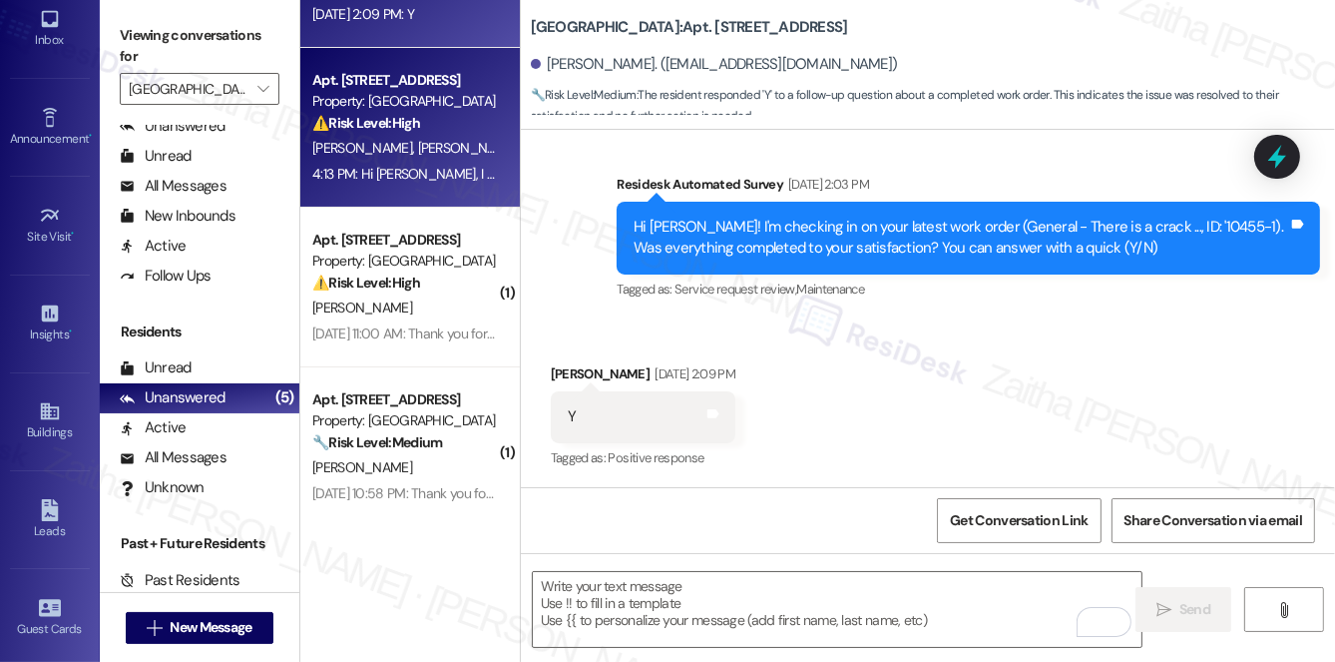
click at [465, 142] on div "J. Carlson L. Carlson" at bounding box center [404, 148] width 189 height 25
type textarea "Fetching suggested responses. Please feel free to read through the conversation…"
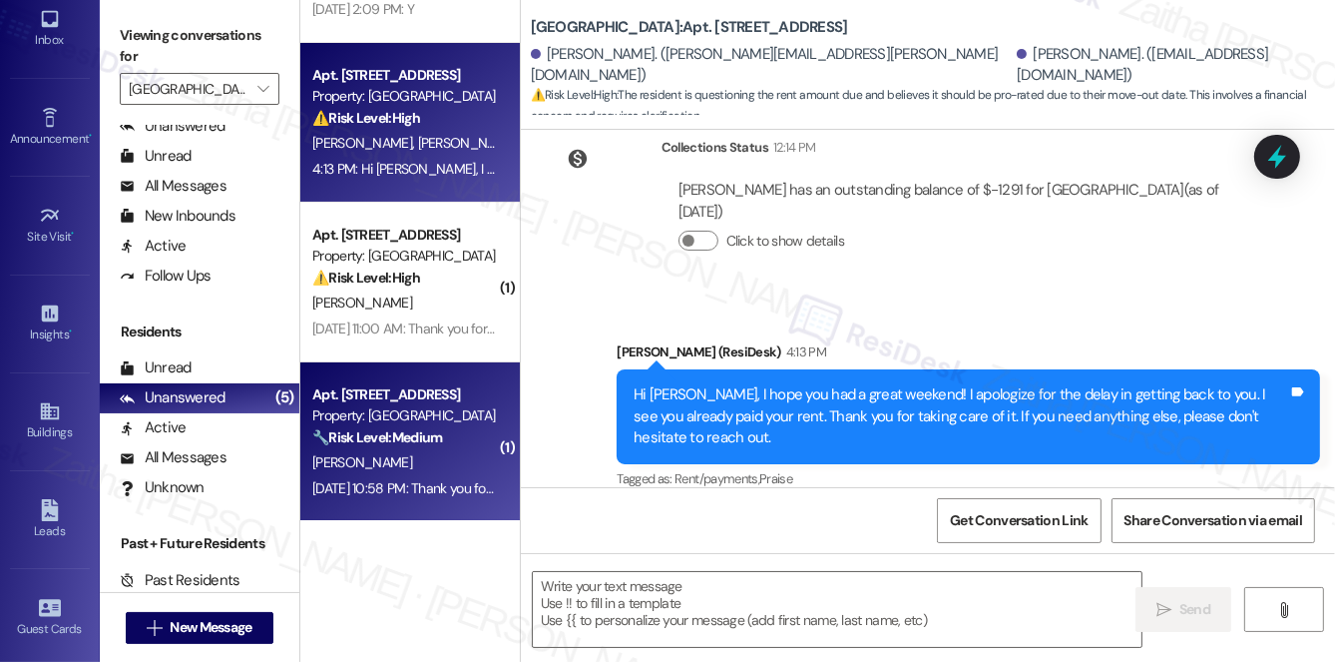
scroll to position [278, 0]
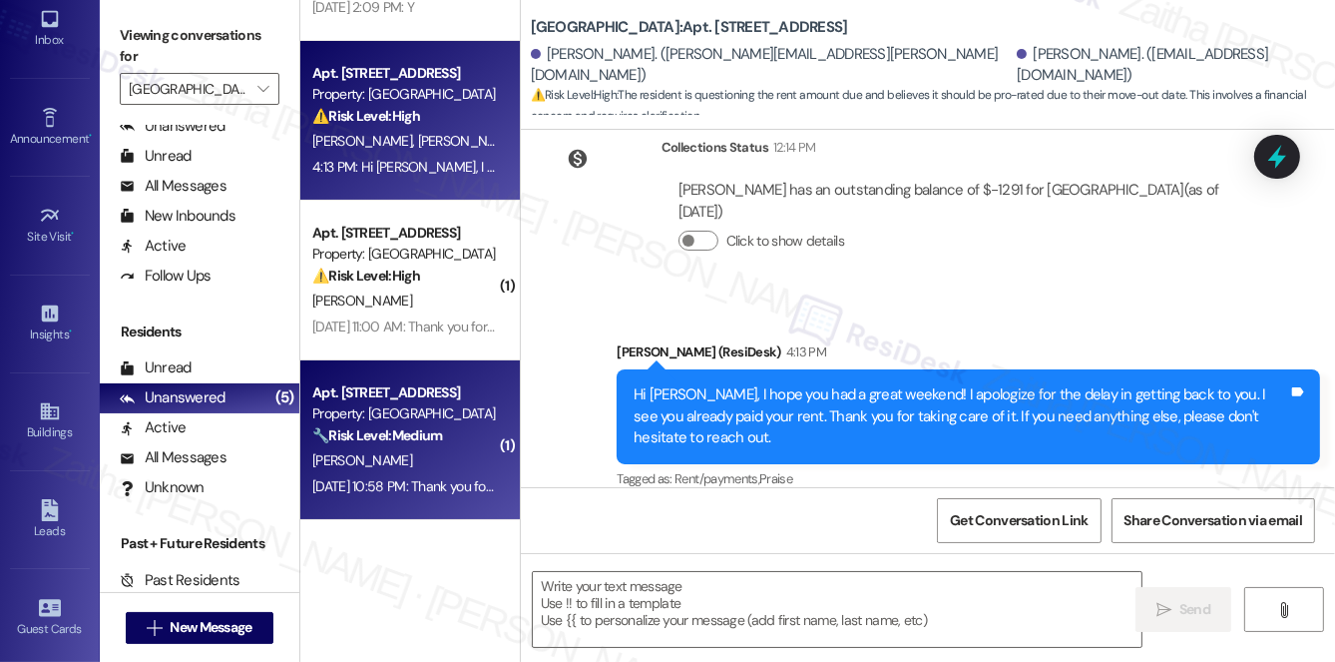
click at [396, 456] on div "[PERSON_NAME]" at bounding box center [404, 460] width 189 height 25
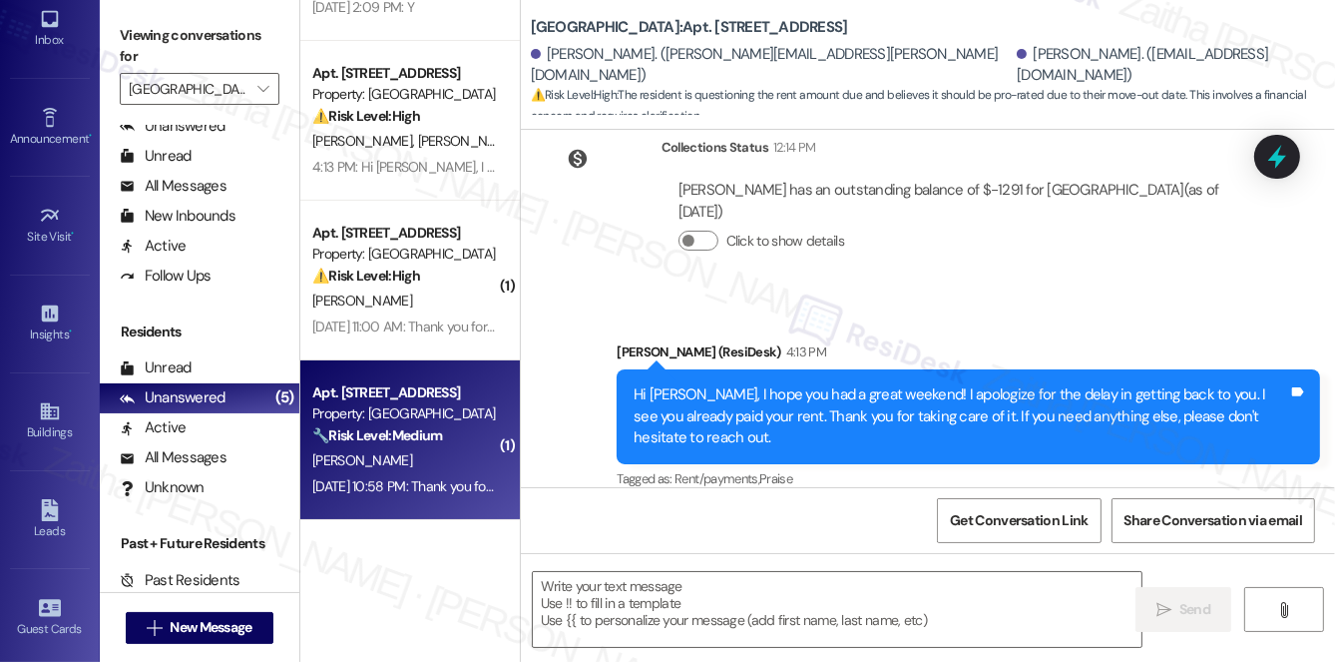
type textarea "Fetching suggested responses. Please feel free to read through the conversation…"
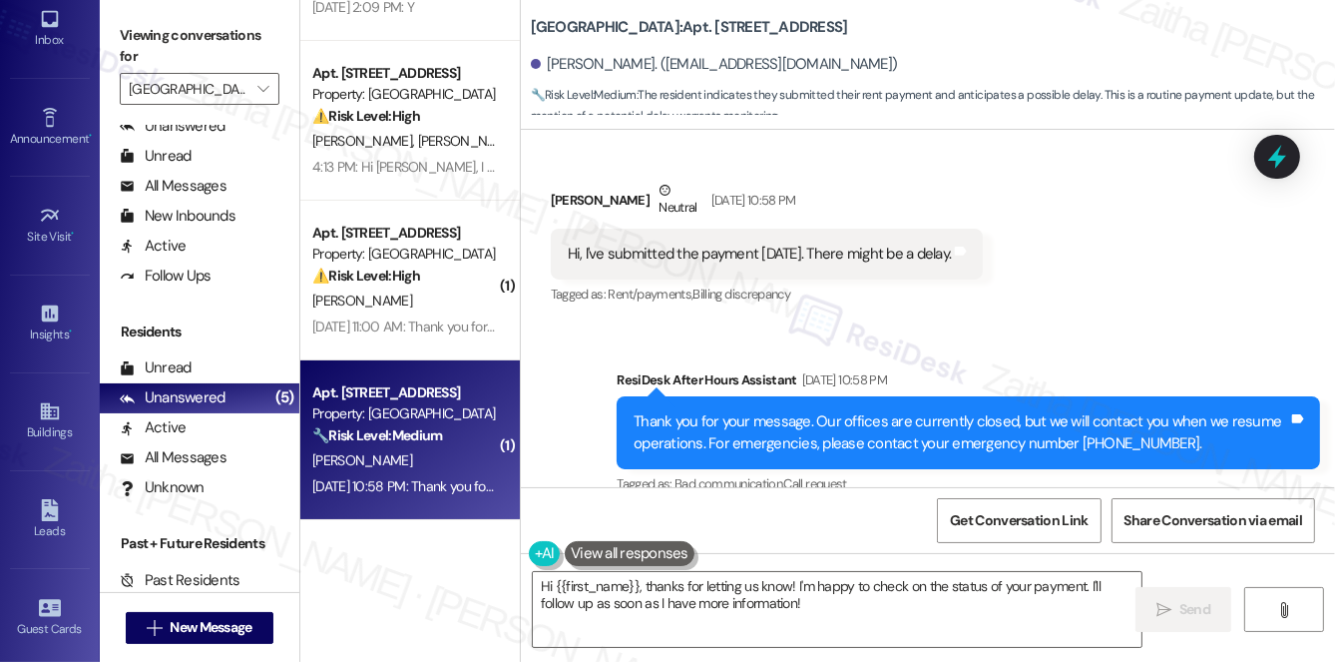
scroll to position [14105, 0]
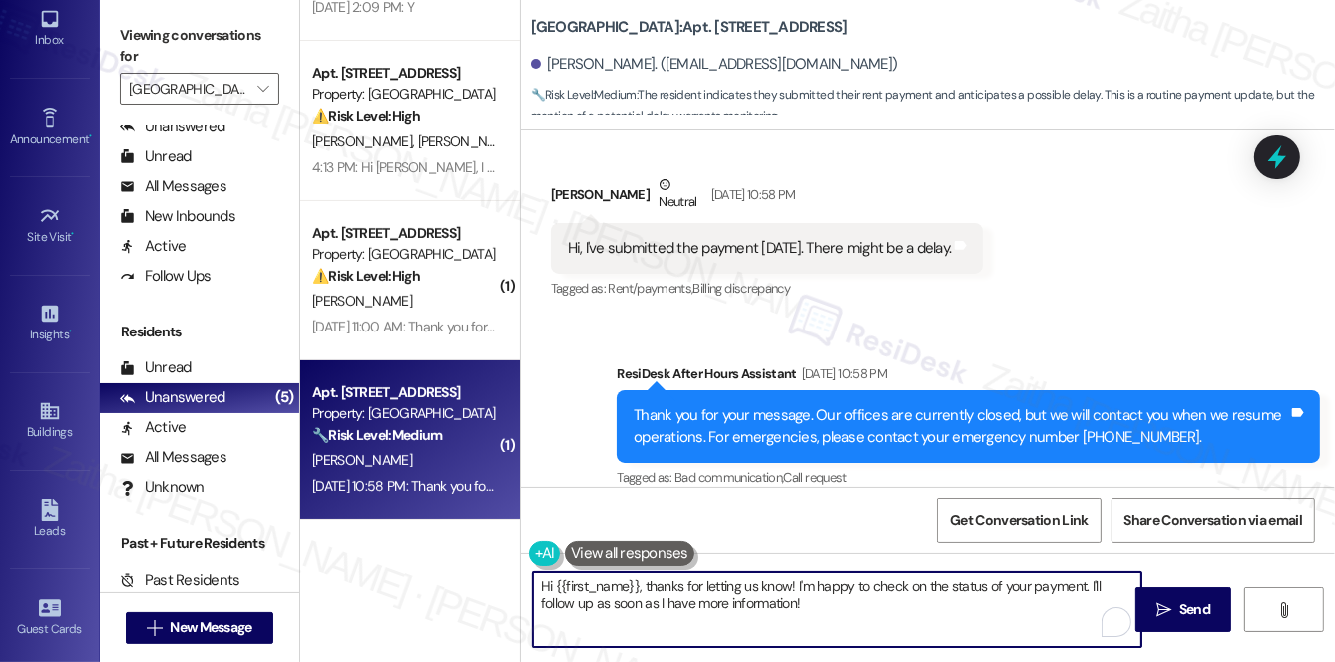
drag, startPoint x: 641, startPoint y: 577, endPoint x: 837, endPoint y: 610, distance: 199.3
click at [837, 610] on textarea "Hi {{first_name}}, thanks for letting us know! I'm happy to check on the status…" at bounding box center [837, 609] width 609 height 75
drag, startPoint x: 1102, startPoint y: 583, endPoint x: 801, endPoint y: 611, distance: 301.7
click at [801, 611] on textarea "Hi {{first_name}}, I hope you had a great weekend! I apologize for the delay in…" at bounding box center [837, 609] width 609 height 75
click at [771, 626] on textarea "Hi {{first_name}}, I hope you had a great weekend! I apologize for the delay in…" at bounding box center [837, 609] width 609 height 75
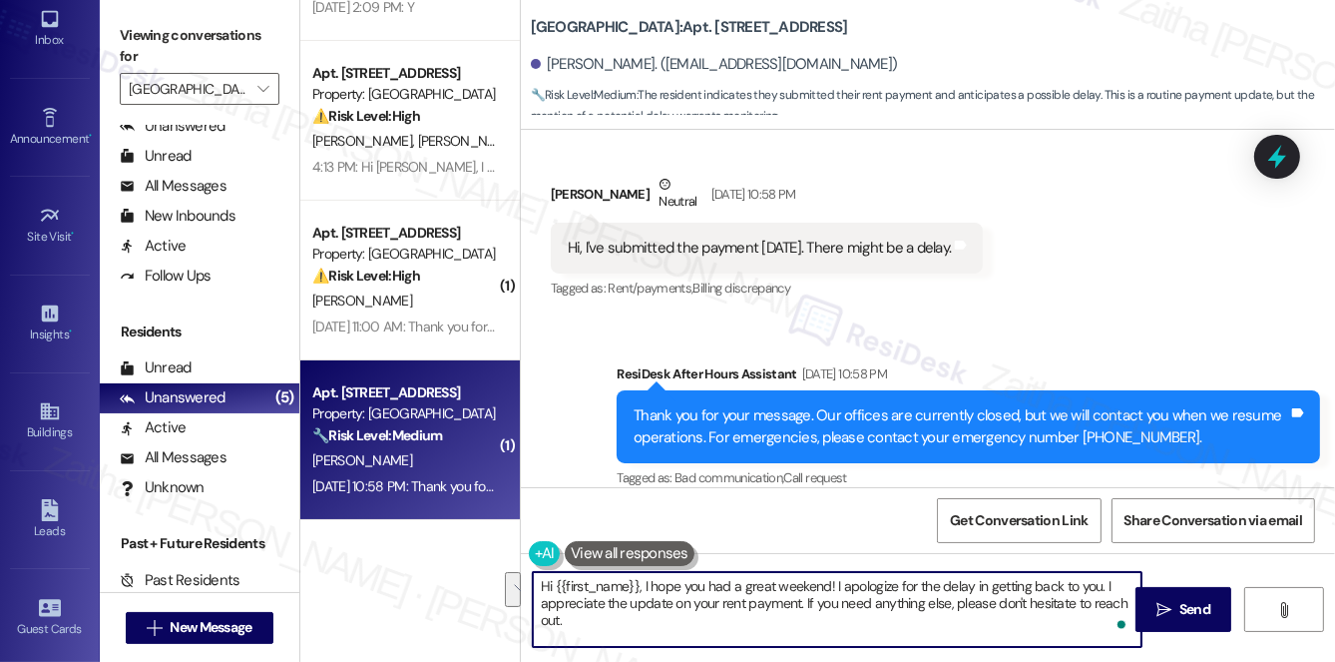
drag, startPoint x: 1102, startPoint y: 581, endPoint x: 798, endPoint y: 603, distance: 304.2
click at [798, 603] on textarea "Hi {{first_name}}, I hope you had a great weekend! I apologize for the delay in…" at bounding box center [837, 609] width 609 height 75
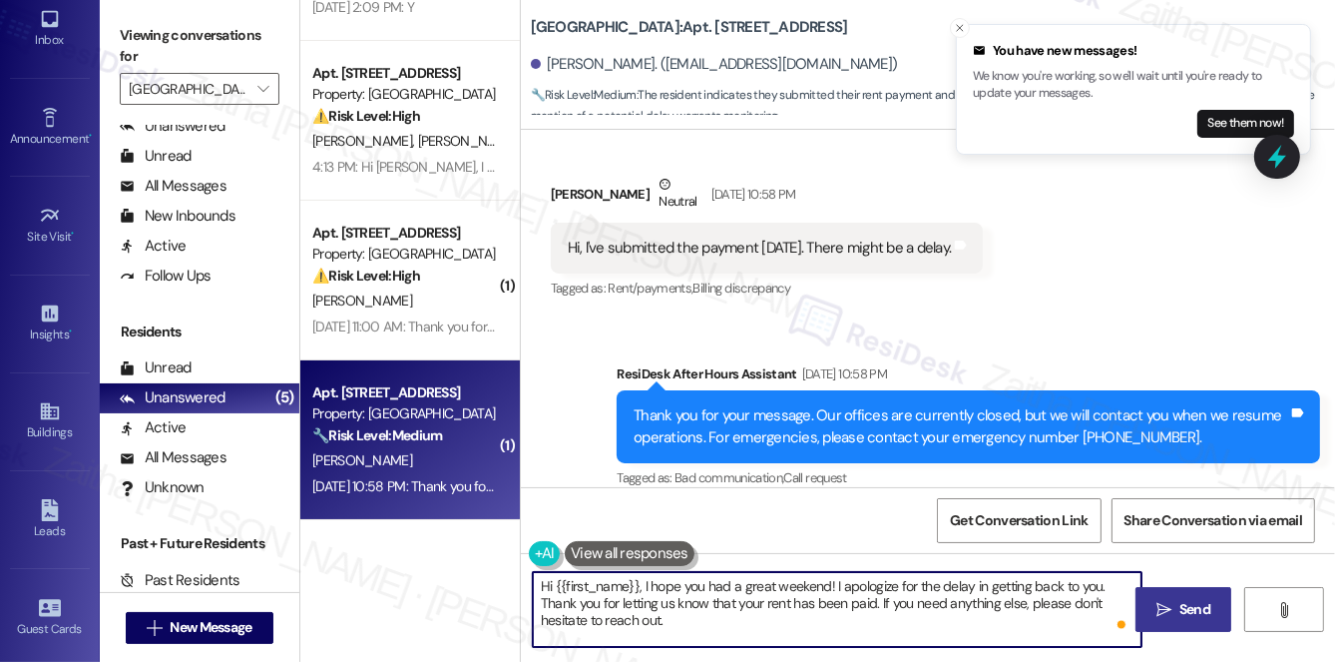
type textarea "Hi {{first_name}}, I hope you had a great weekend! I apologize for the delay in…"
click at [1183, 613] on span "Send" at bounding box center [1195, 609] width 31 height 21
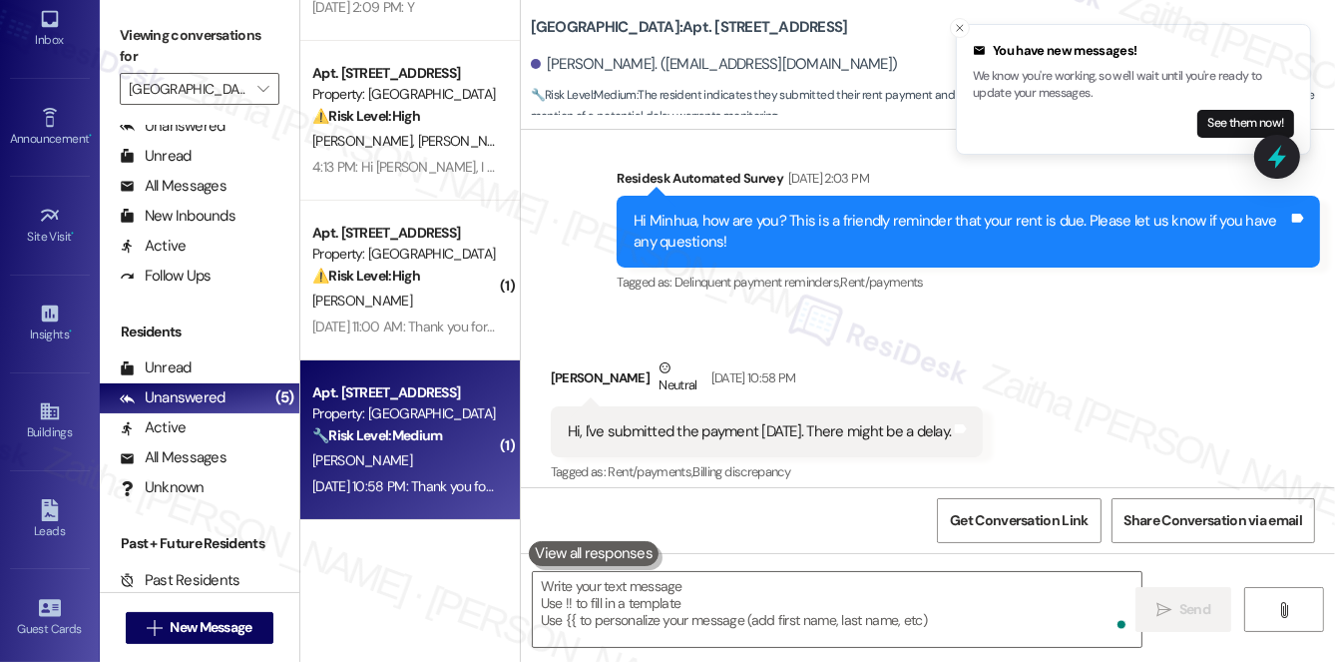
scroll to position [13914, 0]
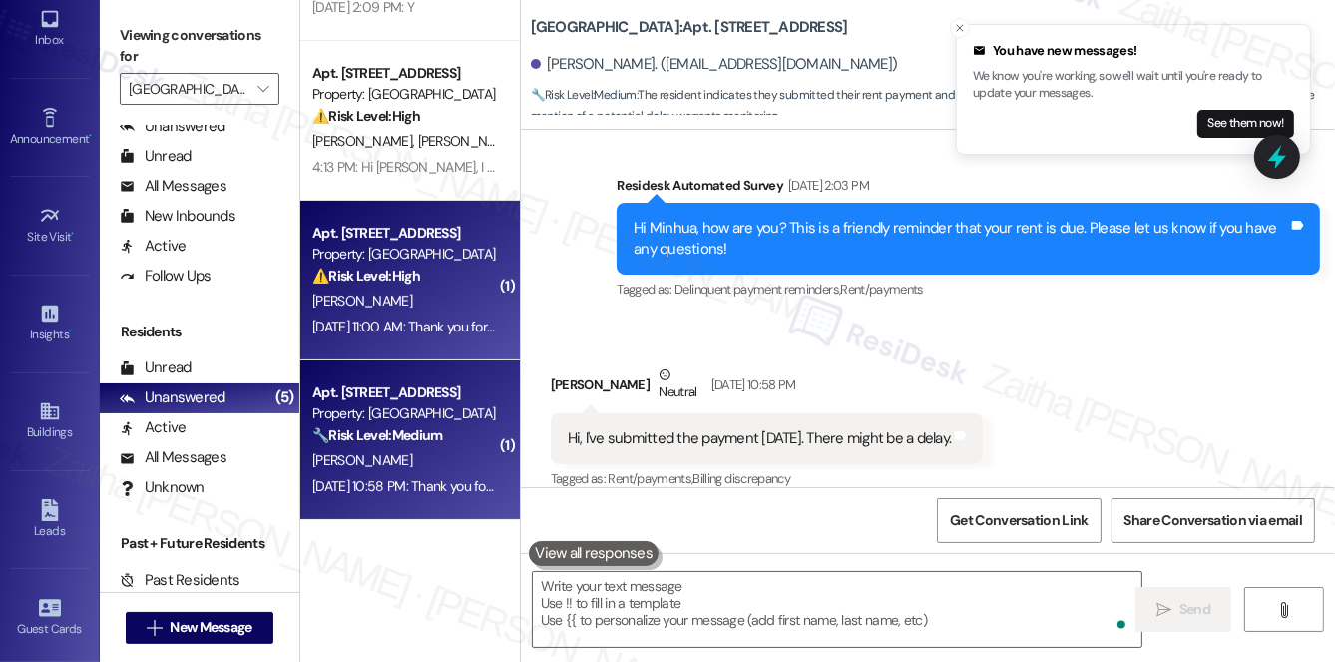
click at [449, 295] on div "[PERSON_NAME]" at bounding box center [404, 300] width 189 height 25
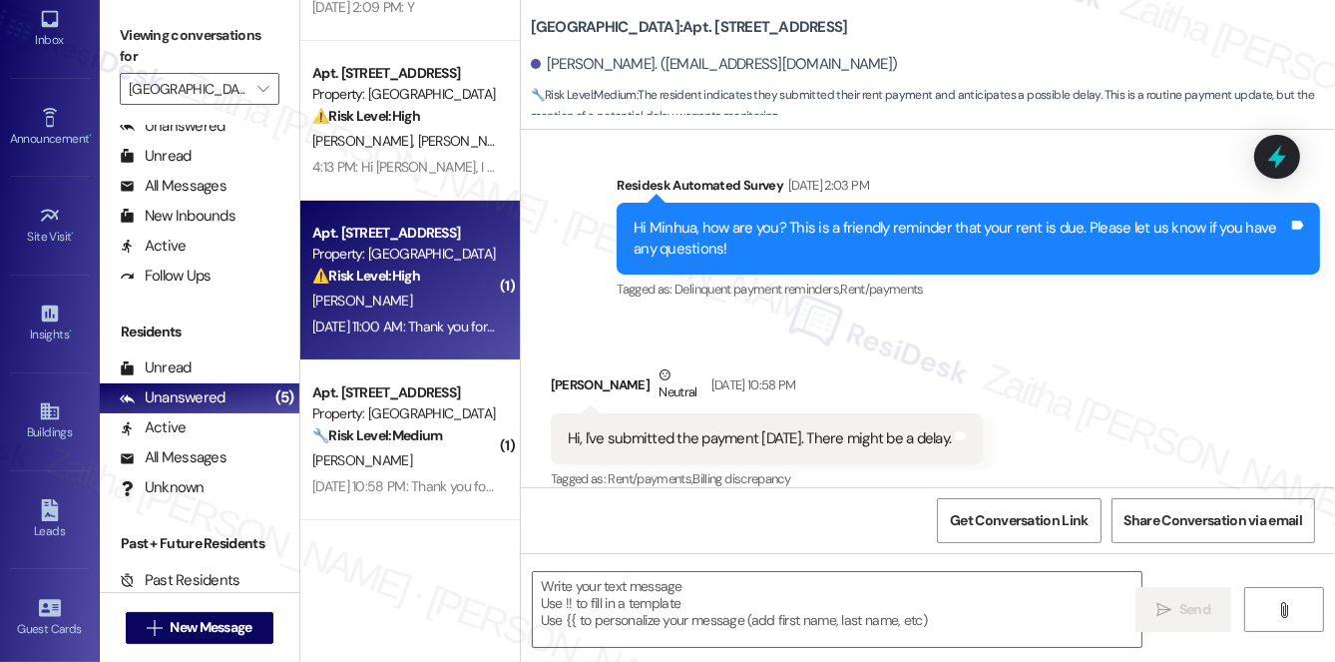
type textarea "Fetching suggested responses. Please feel free to read through the conversation…"
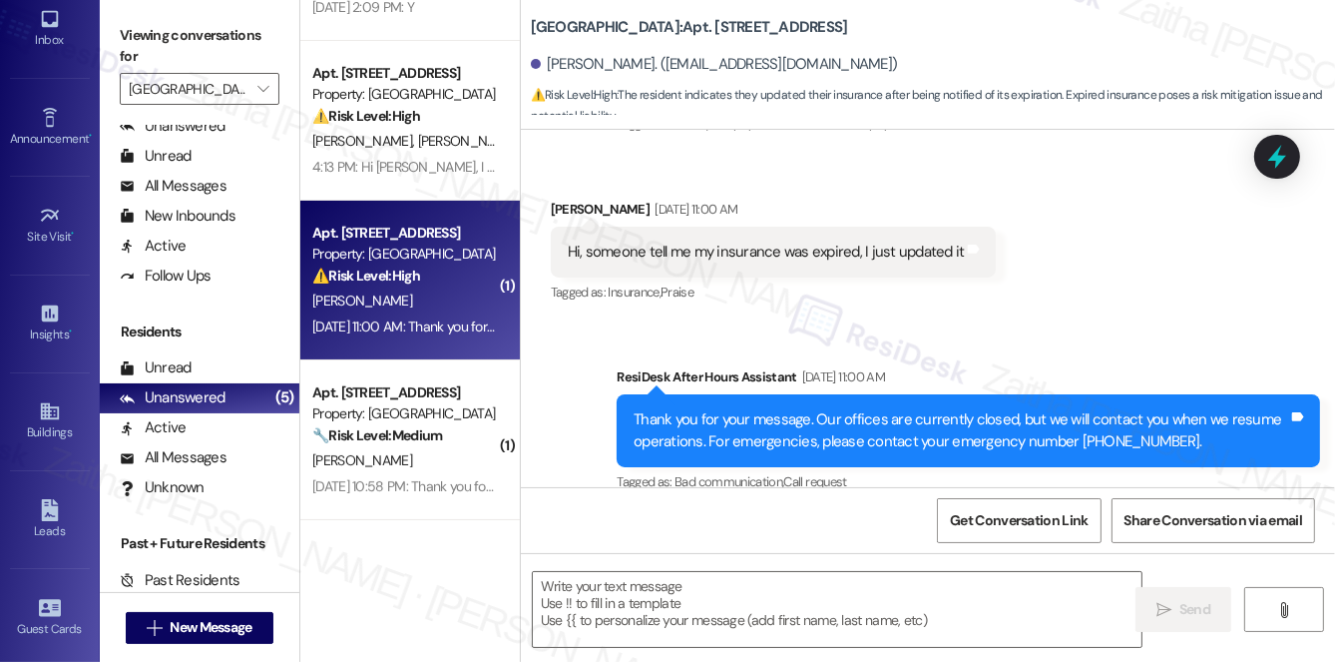
scroll to position [1051, 0]
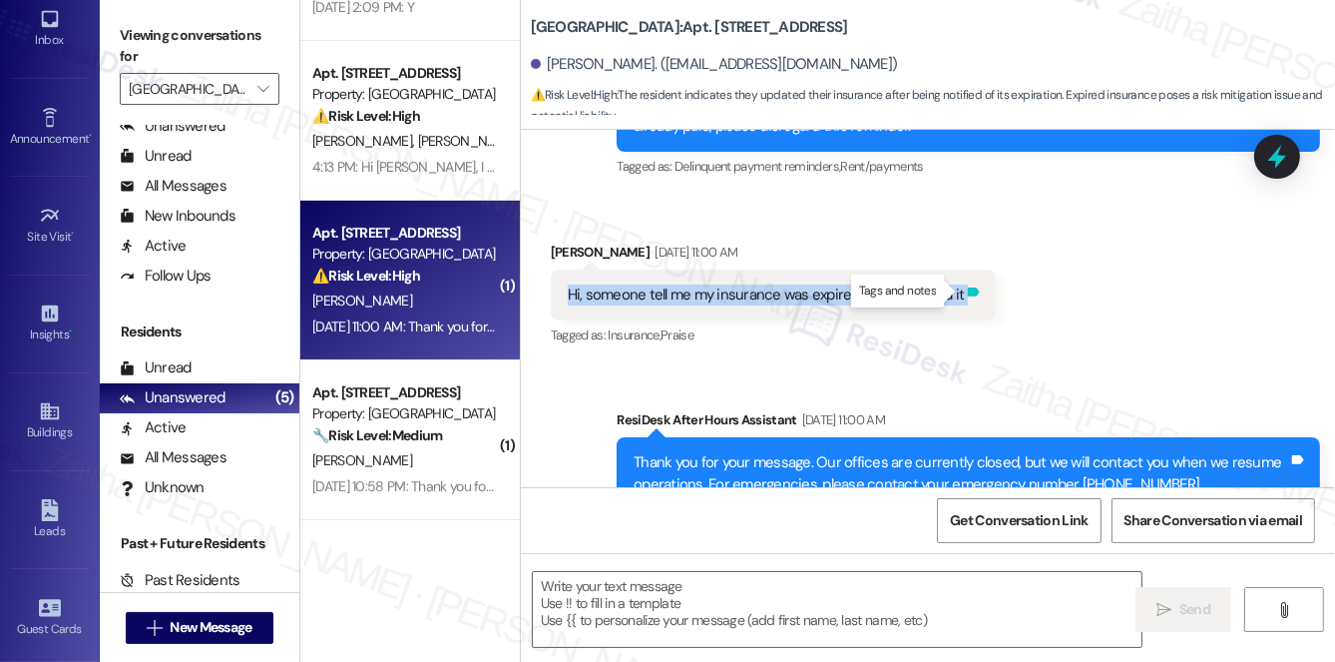
copy div "Hi, someone tell me my insurance was expired, I just updated it Tags and notes"
drag, startPoint x: 553, startPoint y: 292, endPoint x: 957, endPoint y: 297, distance: 404.2
click at [957, 297] on div "Hi, someone tell me my insurance was expired, I just updated it Tags and notes" at bounding box center [774, 294] width 446 height 51
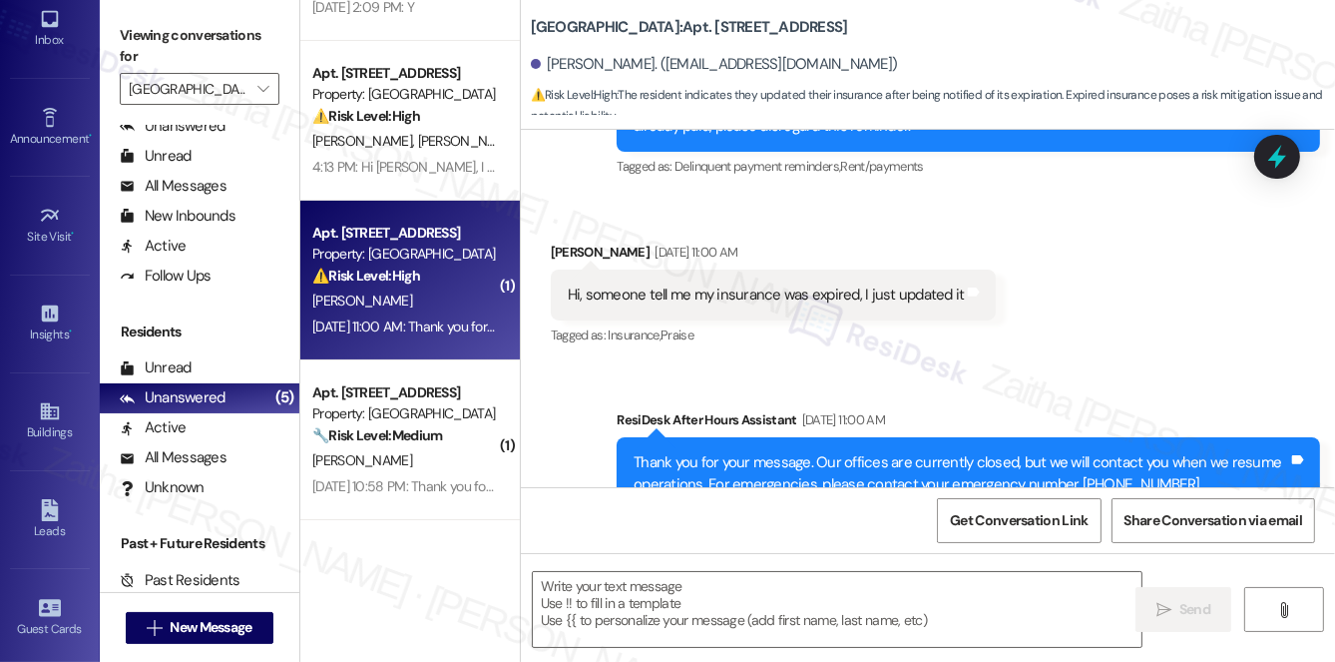
click at [791, 229] on div "Received via SMS Junjie Lin Sep 06, 2025 at 11:00 AM Hi, someone tell me my ins…" at bounding box center [774, 296] width 476 height 139
click at [562, 246] on div "Junjie Lin Sep 06, 2025 at 11:00 AM" at bounding box center [774, 256] width 446 height 28
copy div "Junjie"
click at [618, 596] on textarea at bounding box center [837, 609] width 609 height 75
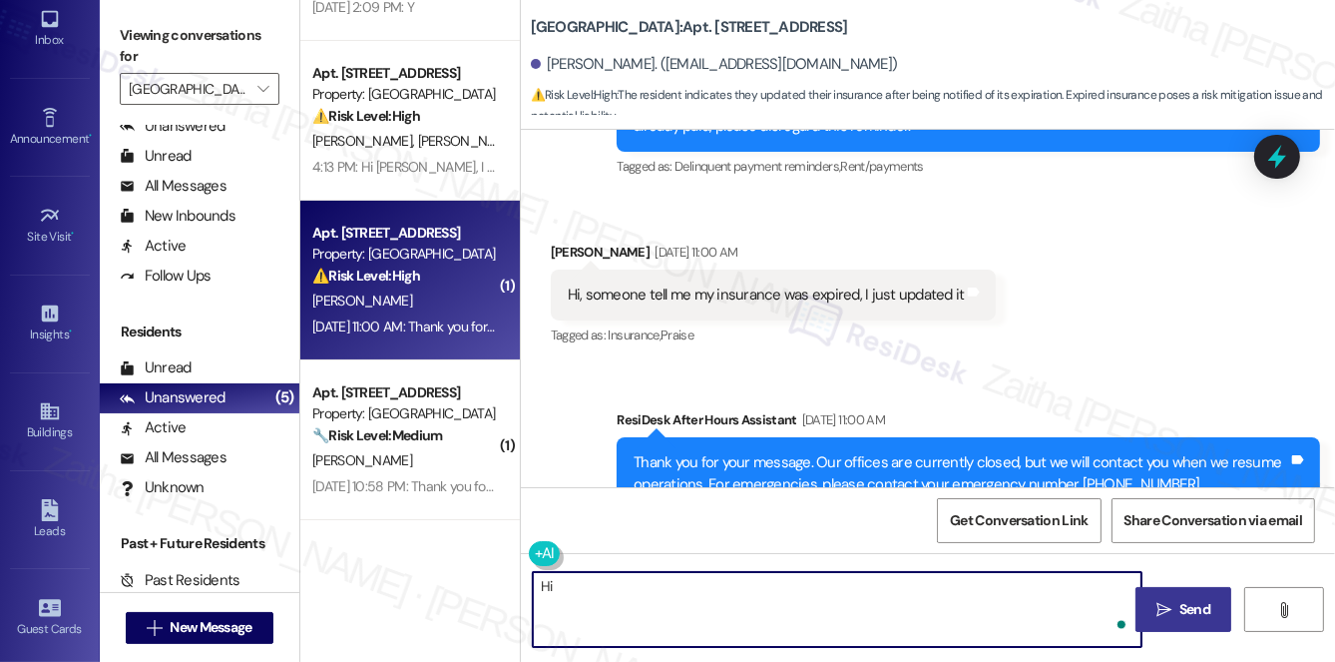
paste textarea "Junjie"
type textarea "Hi [PERSON_NAME], I hope you had a wonderful weekend!"
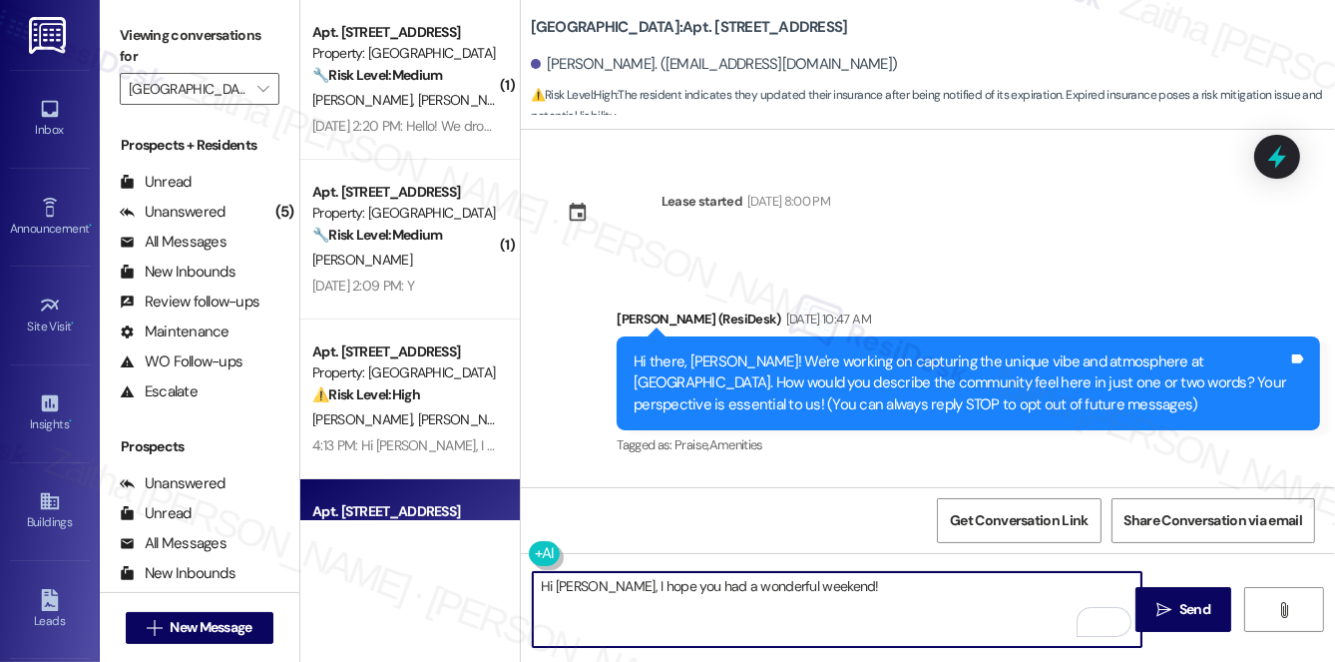
scroll to position [1051, 0]
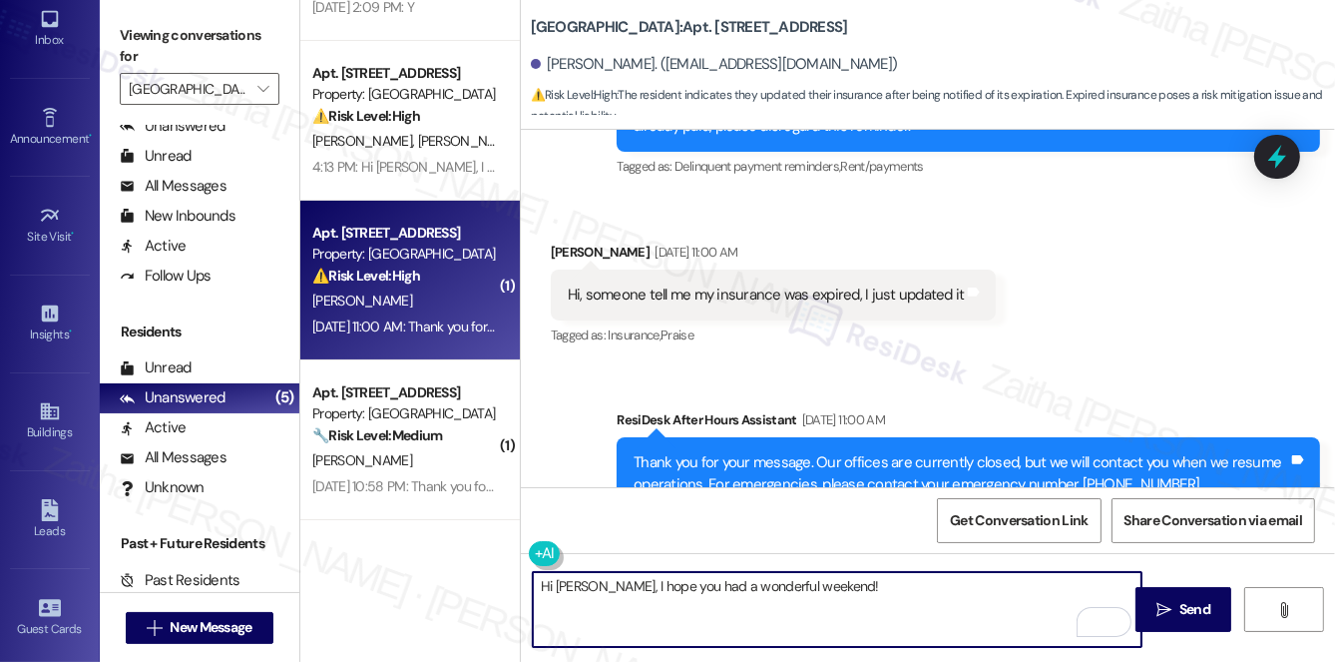
paste textarea "thank you for letting me know and for updating your insurance. I’ll relay this …"
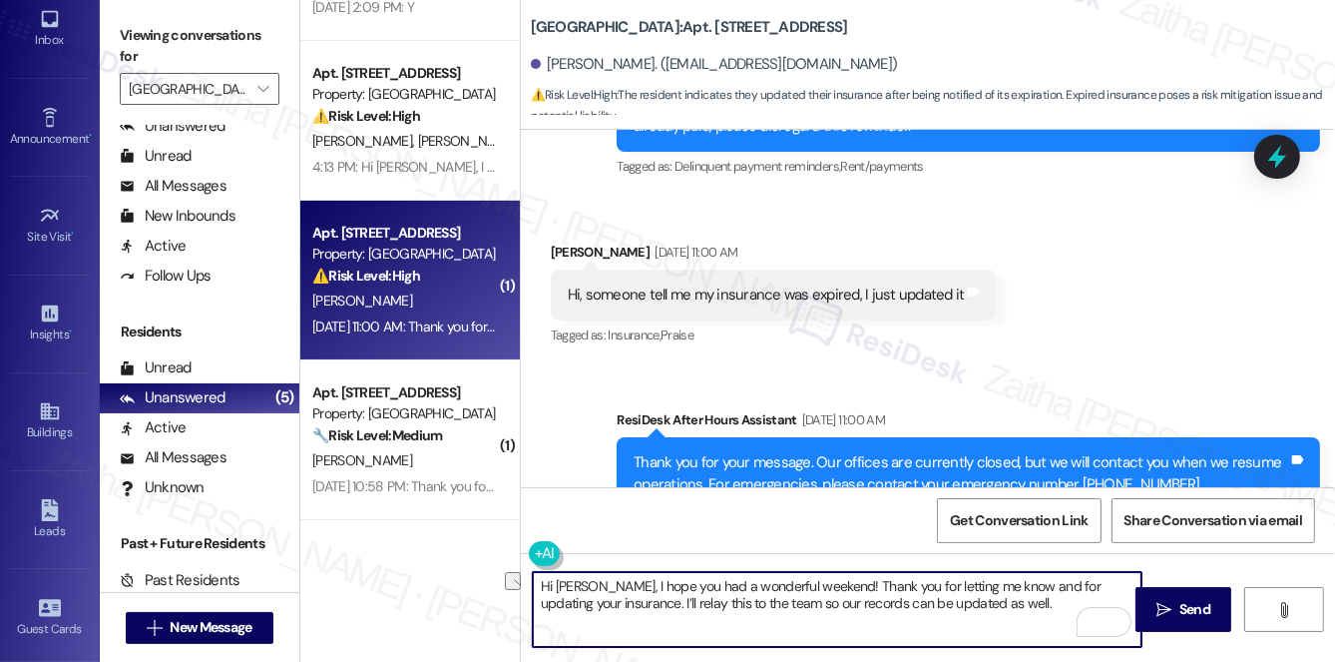
drag, startPoint x: 740, startPoint y: 605, endPoint x: 990, endPoint y: 610, distance: 249.5
click at [990, 610] on textarea "Hi [PERSON_NAME], I hope you had a wonderful weekend! Thank you for letting me …" at bounding box center [837, 609] width 609 height 75
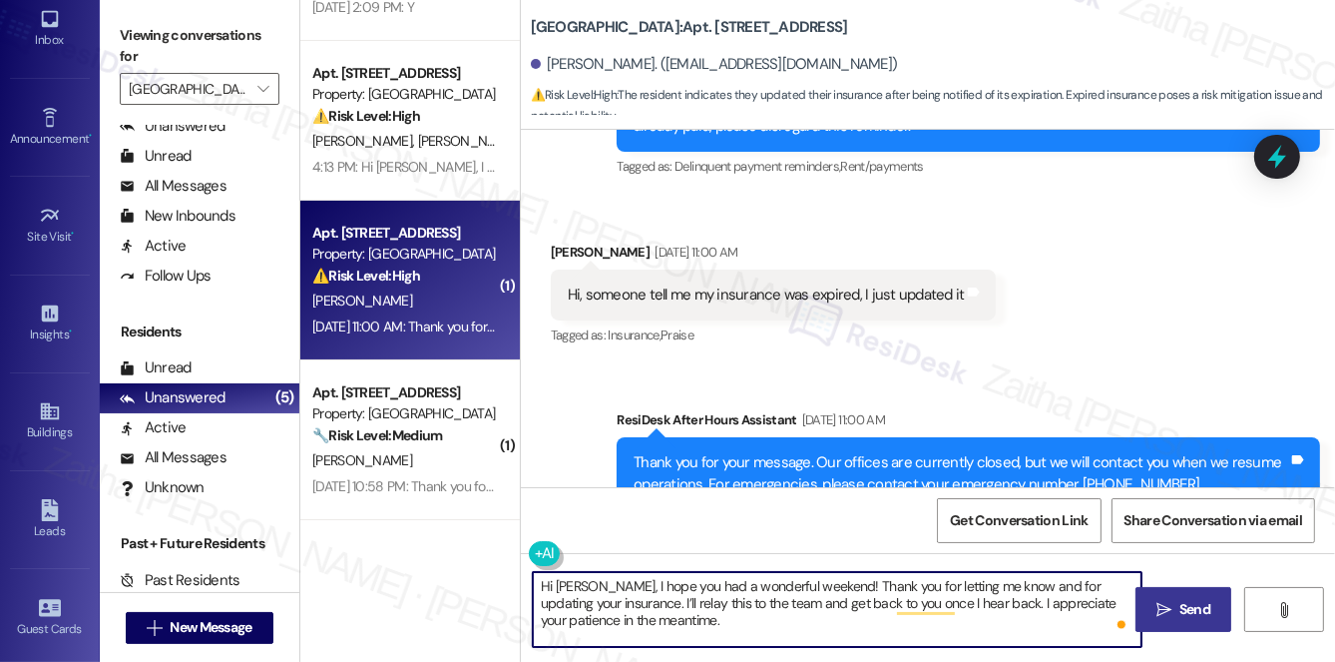
type textarea "Hi [PERSON_NAME], I hope you had a wonderful weekend! Thank you for letting me …"
click at [1190, 610] on span "Send" at bounding box center [1195, 609] width 31 height 21
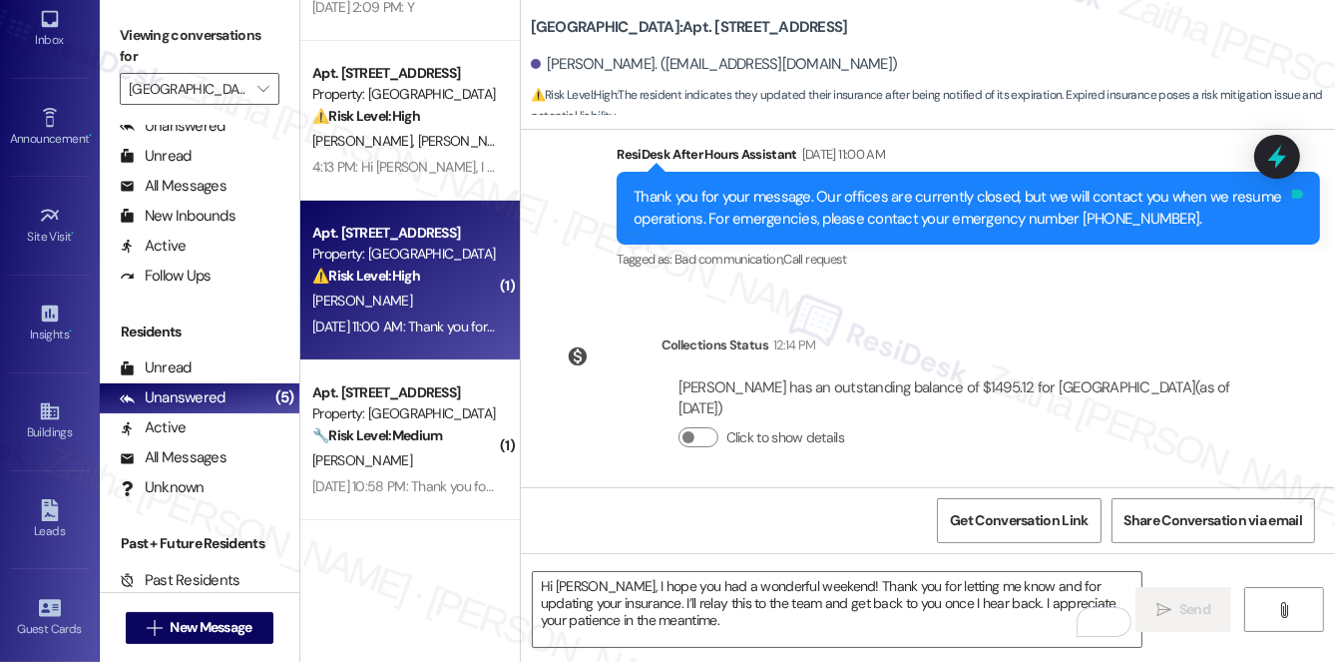
scroll to position [1323, 0]
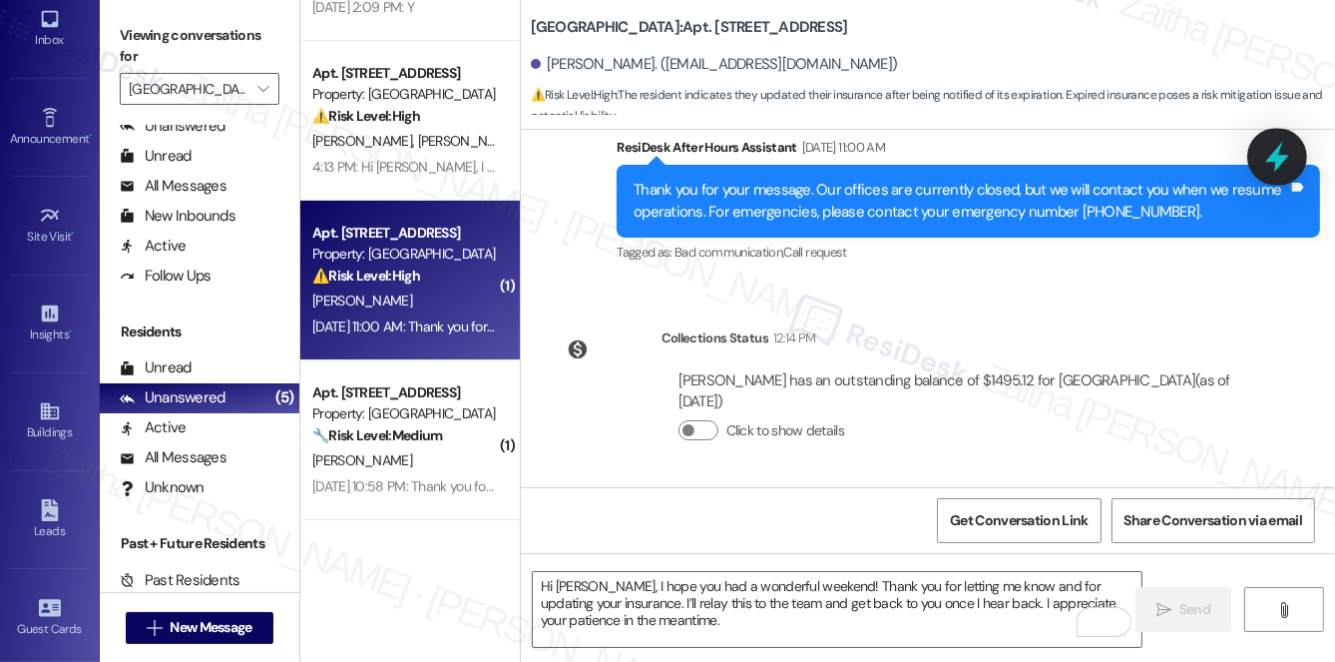
click at [1266, 158] on icon at bounding box center [1277, 157] width 34 height 34
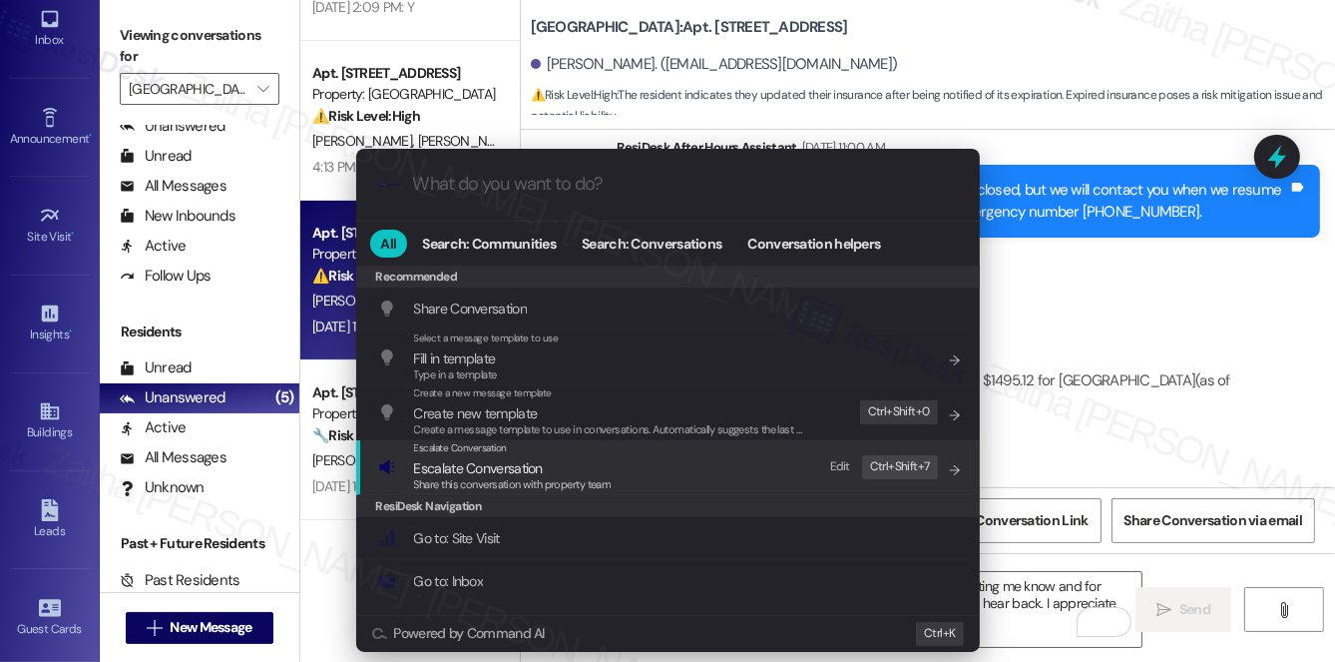
click at [477, 462] on span "Escalate Conversation" at bounding box center [478, 468] width 129 height 18
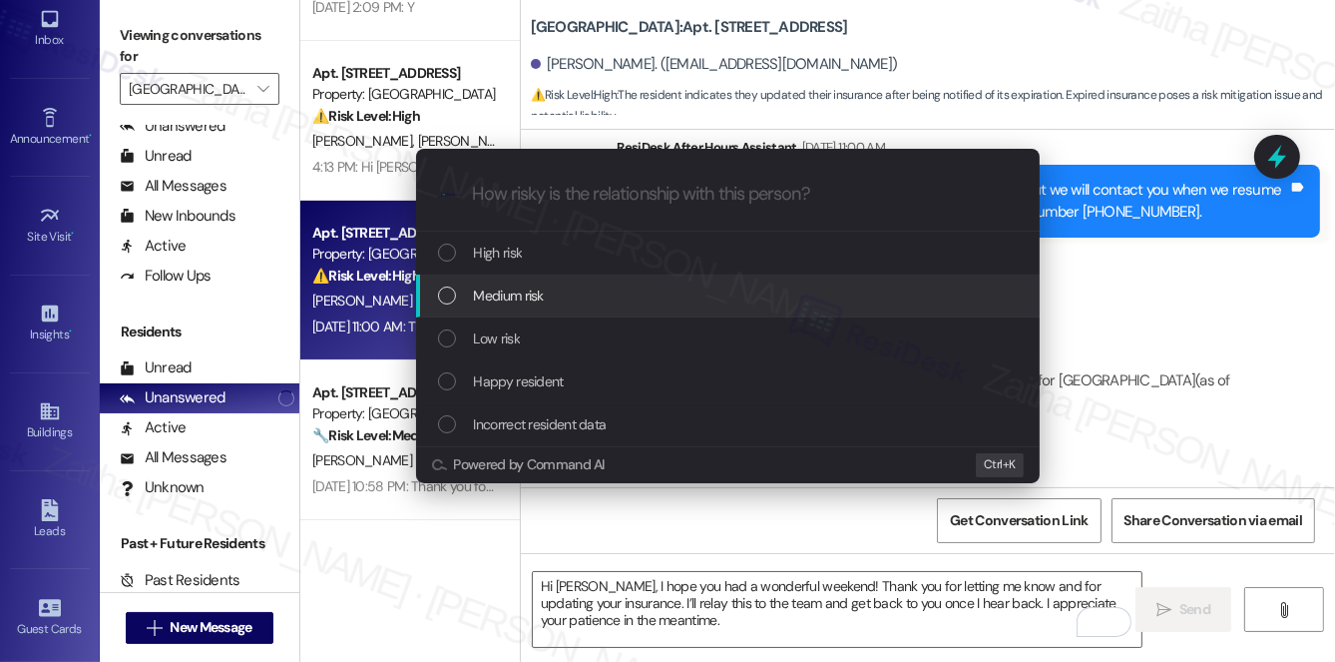
click at [524, 306] on div "Medium risk" at bounding box center [728, 295] width 624 height 43
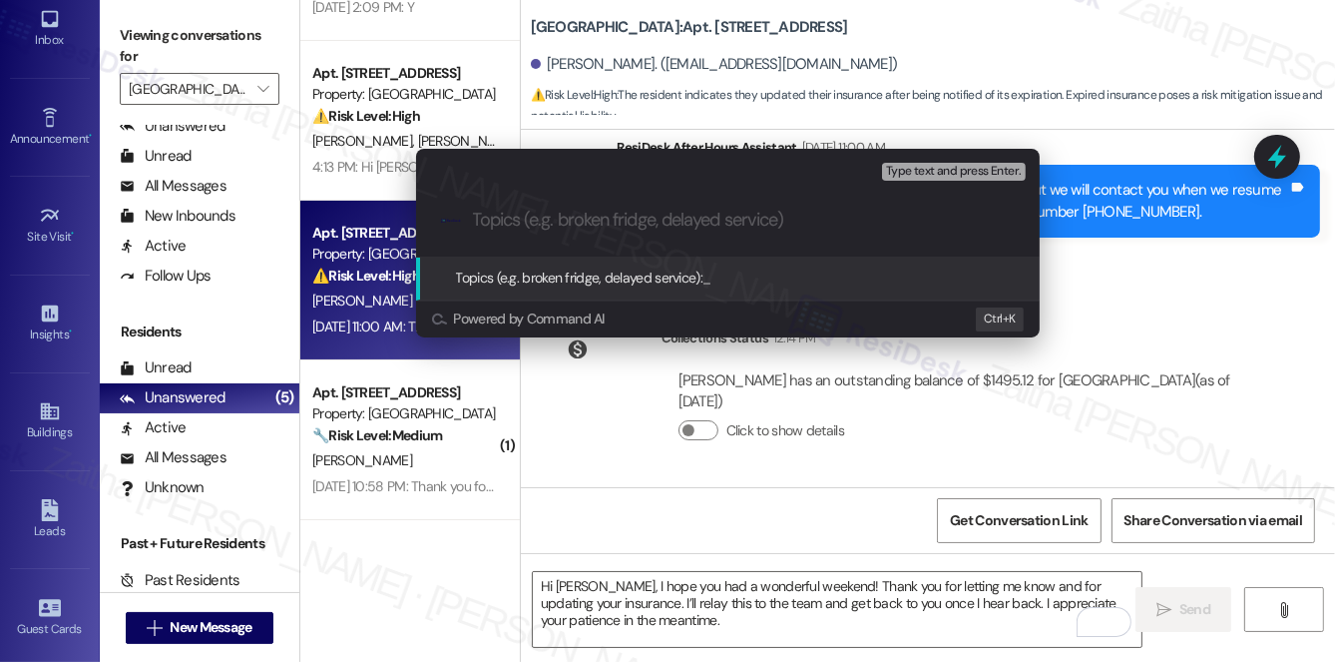
paste input "Insurance Update Confirmation"
type input "Insurance Update Confirmation"
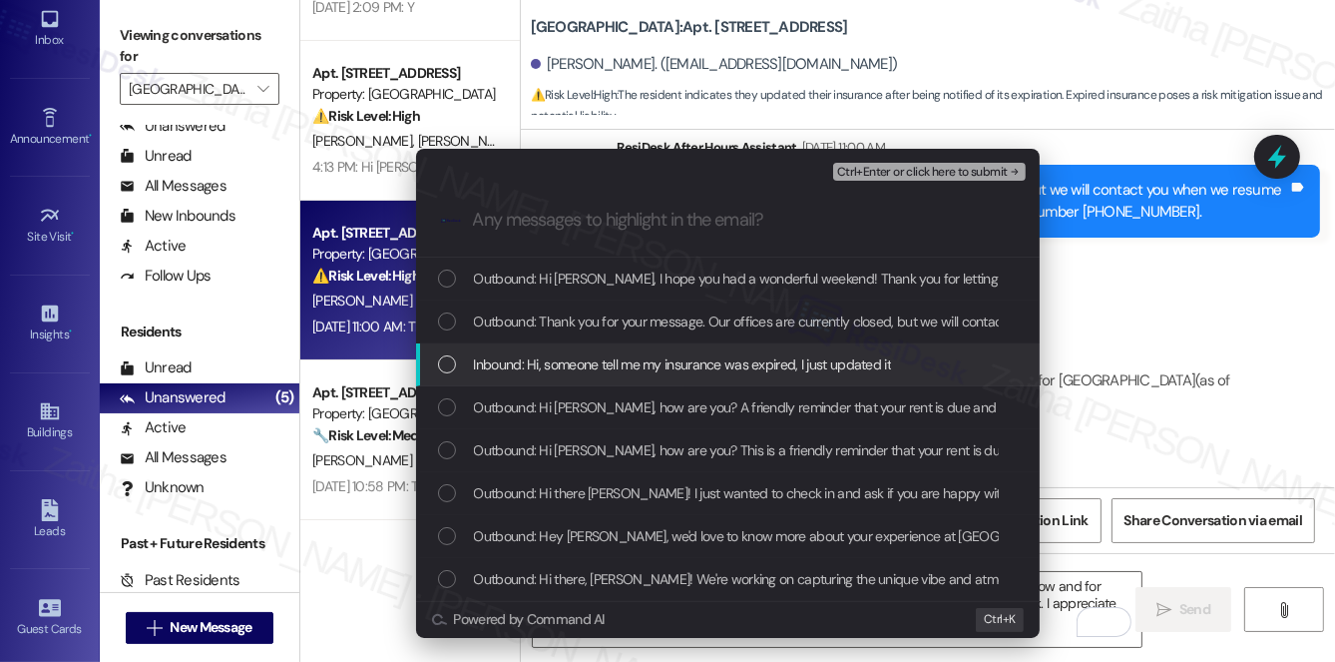
click at [635, 368] on span "Inbound: Hi, someone tell me my insurance was expired, I just updated it" at bounding box center [683, 364] width 418 height 22
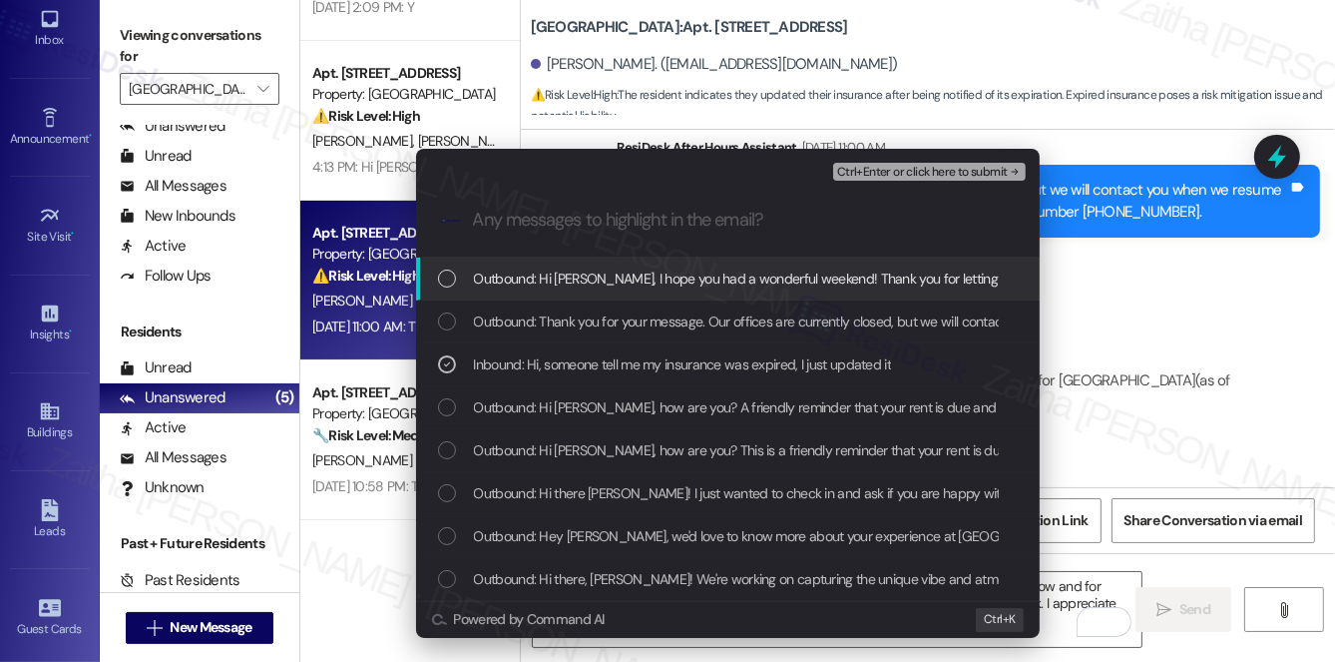
click at [894, 176] on span "Ctrl+Enter or click here to submit" at bounding box center [922, 173] width 171 height 14
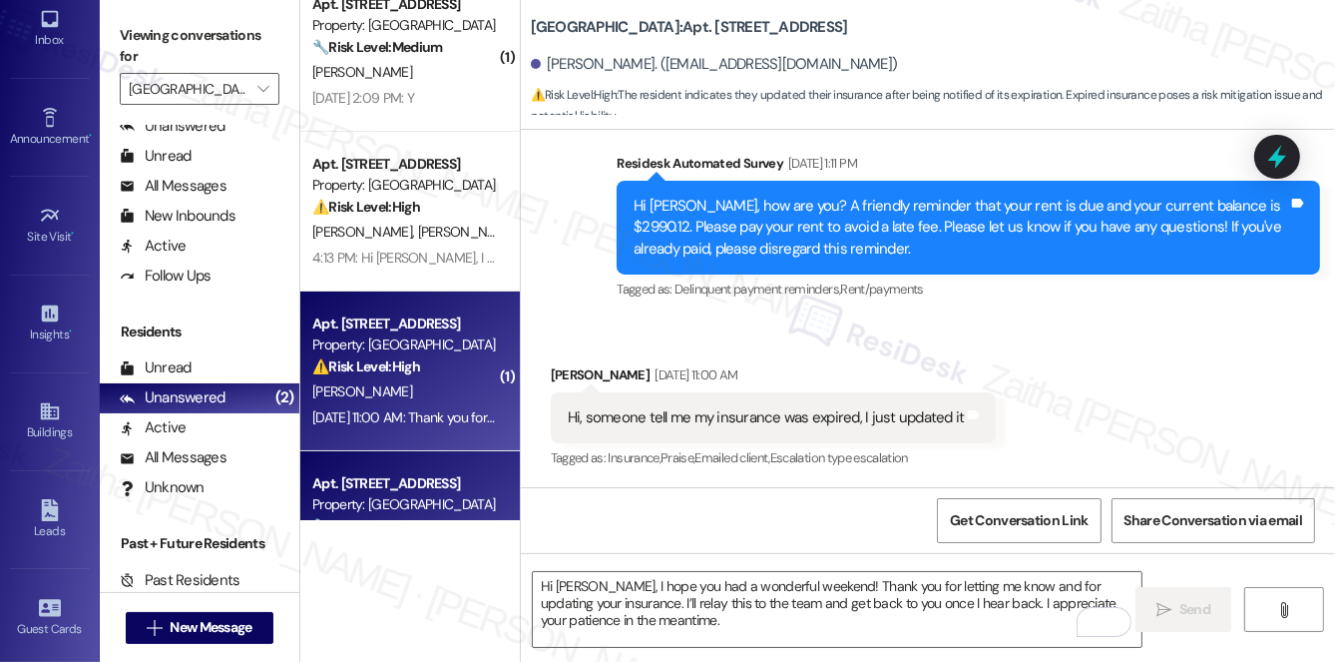
scroll to position [97, 0]
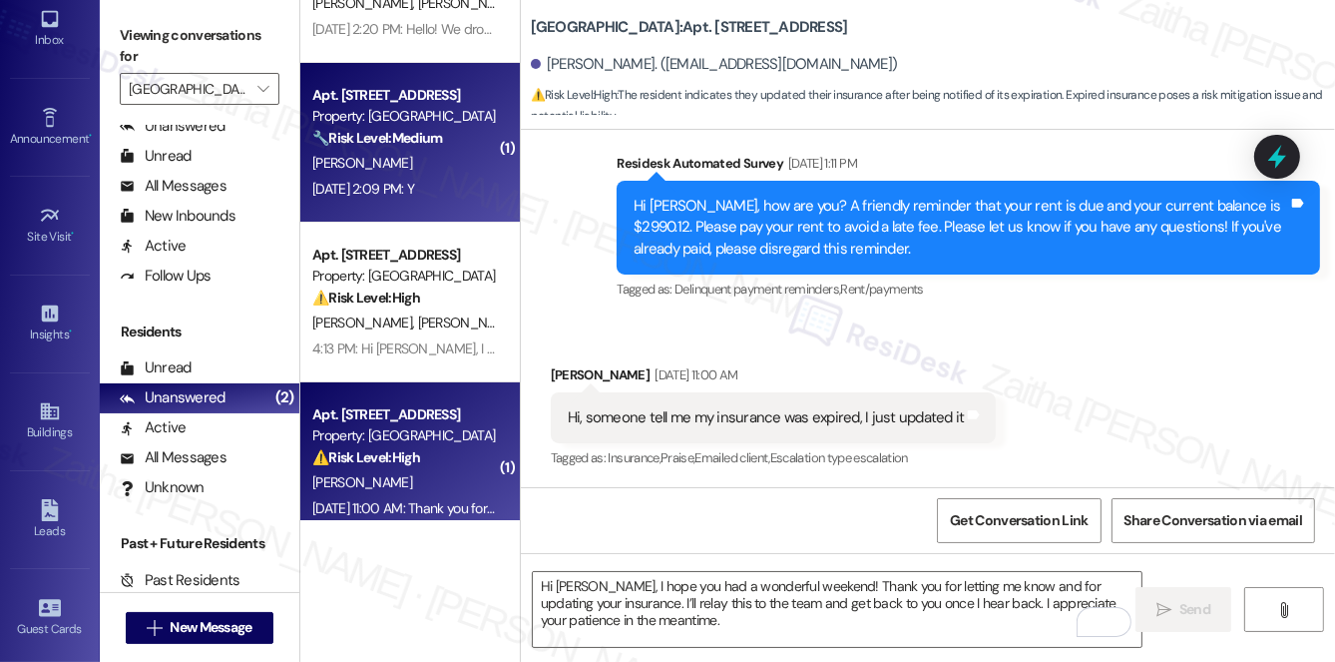
click at [444, 164] on div "[PERSON_NAME]" at bounding box center [404, 163] width 189 height 25
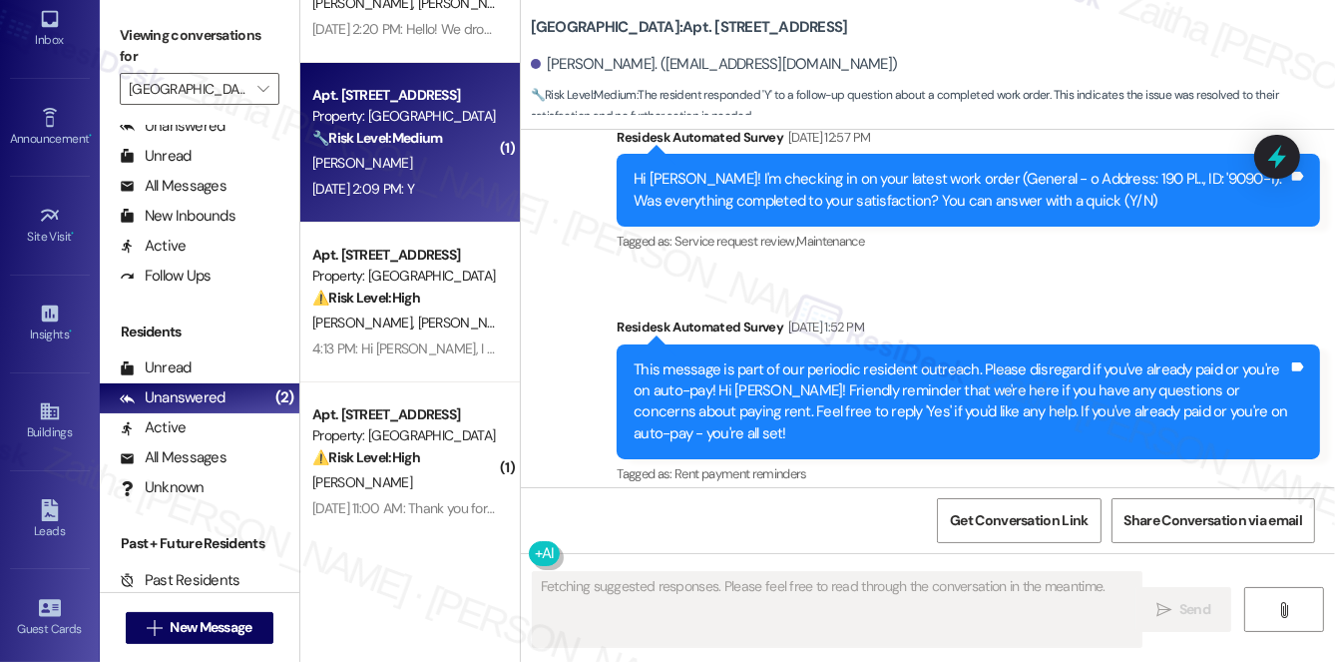
scroll to position [1019, 0]
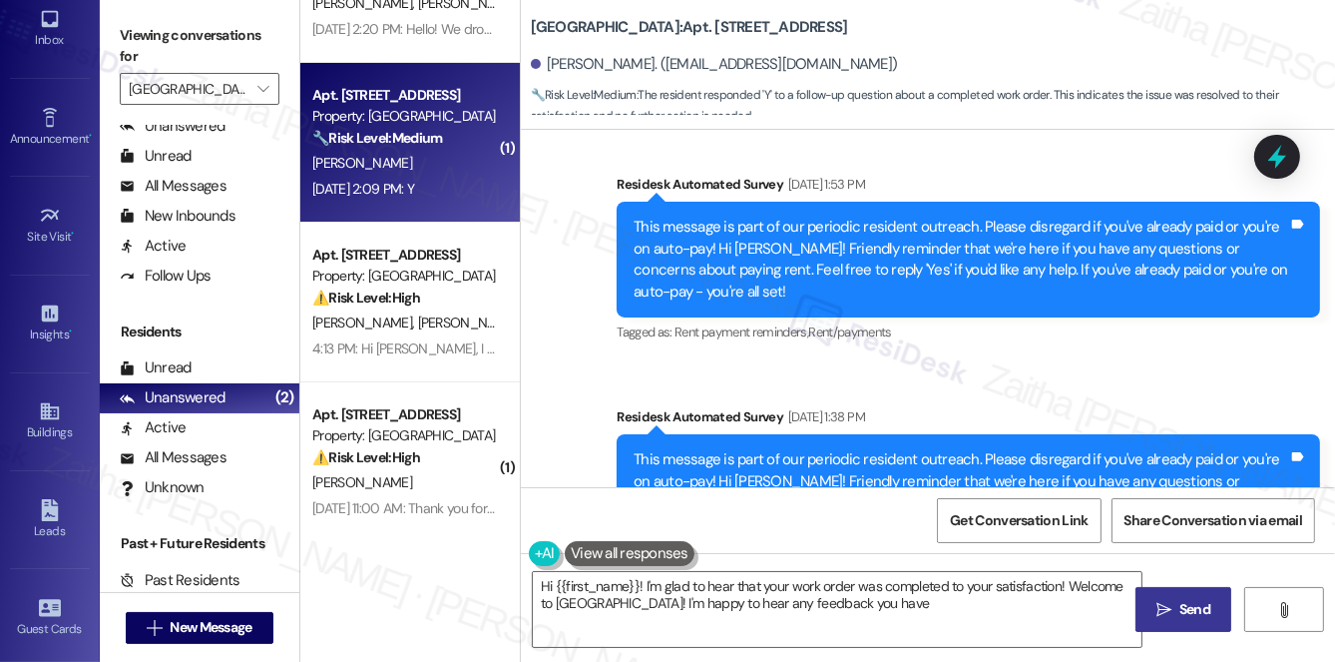
type textarea "Hi {{first_name}}! I'm glad to hear that your work order was completed to your …"
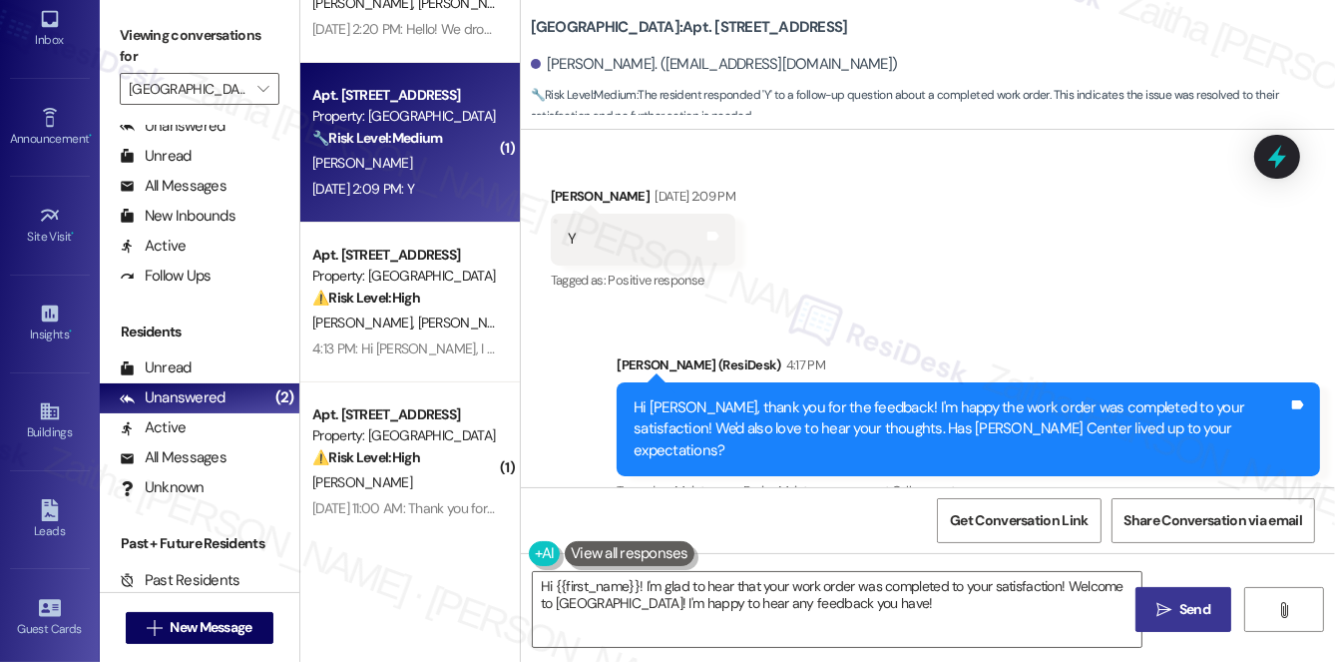
scroll to position [3035, 0]
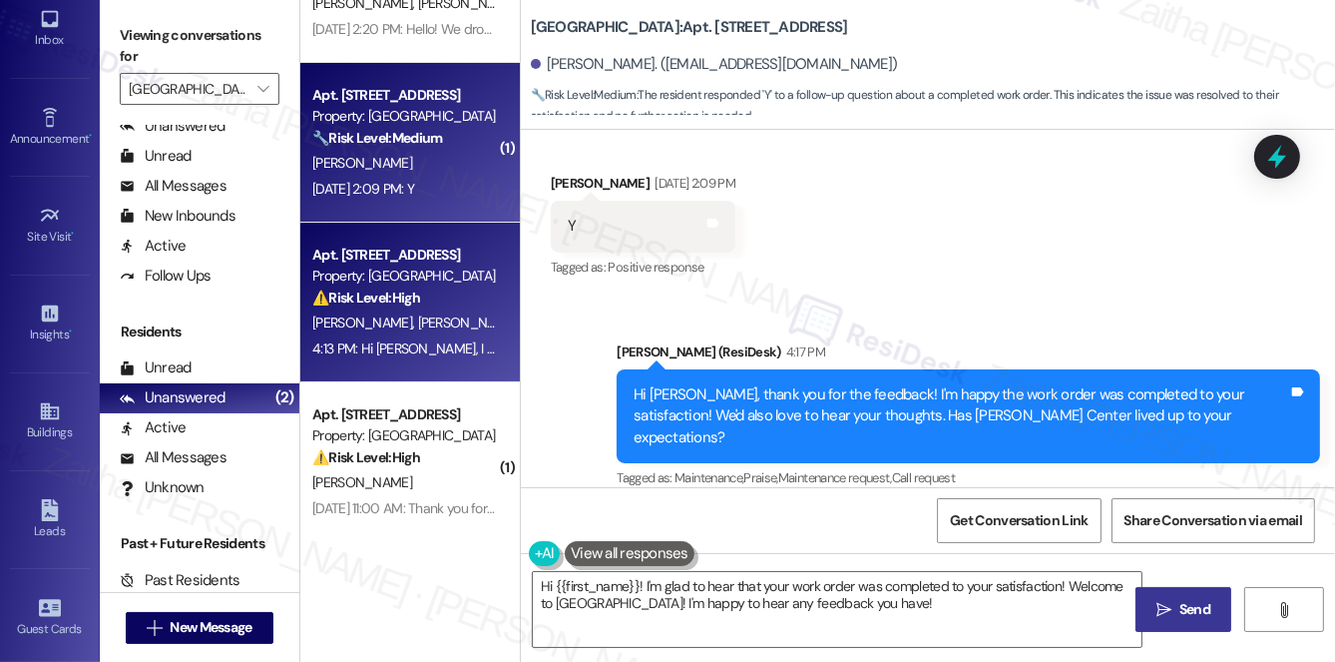
click at [429, 303] on div "⚠️ Risk Level: High The resident is questioning the rent amount due and believe…" at bounding box center [404, 297] width 185 height 21
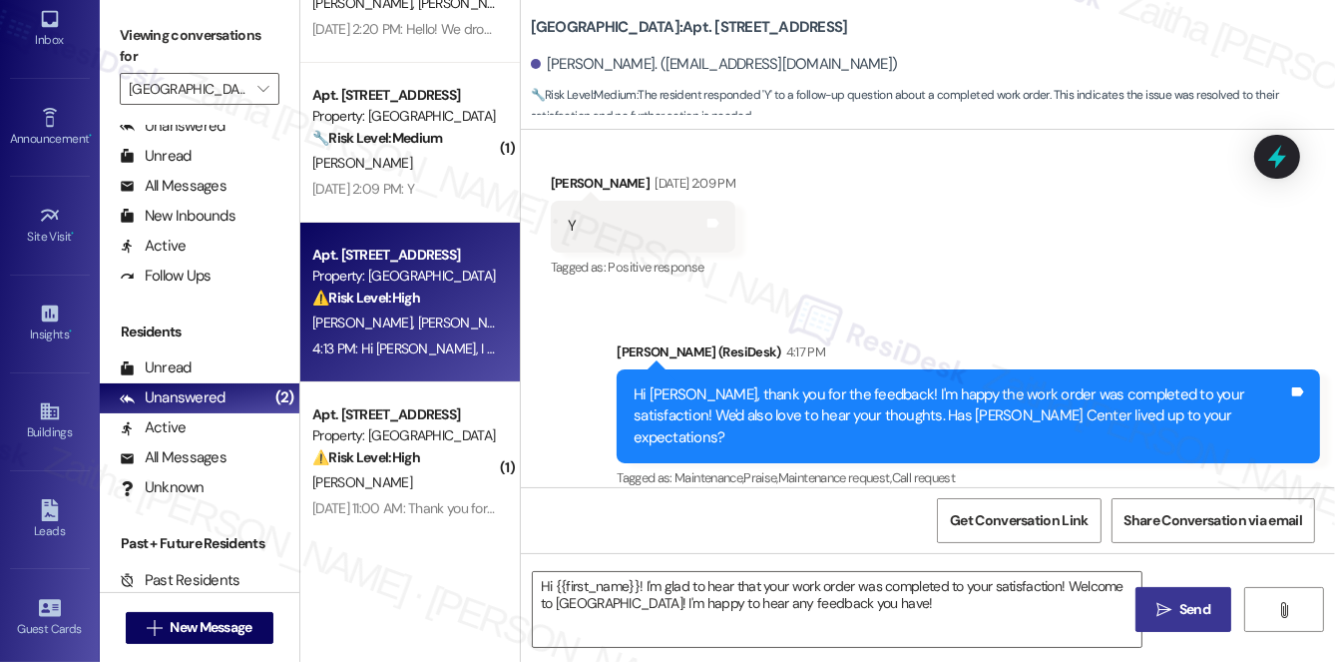
type textarea "Fetching suggested responses. Please feel free to read through the conversation…"
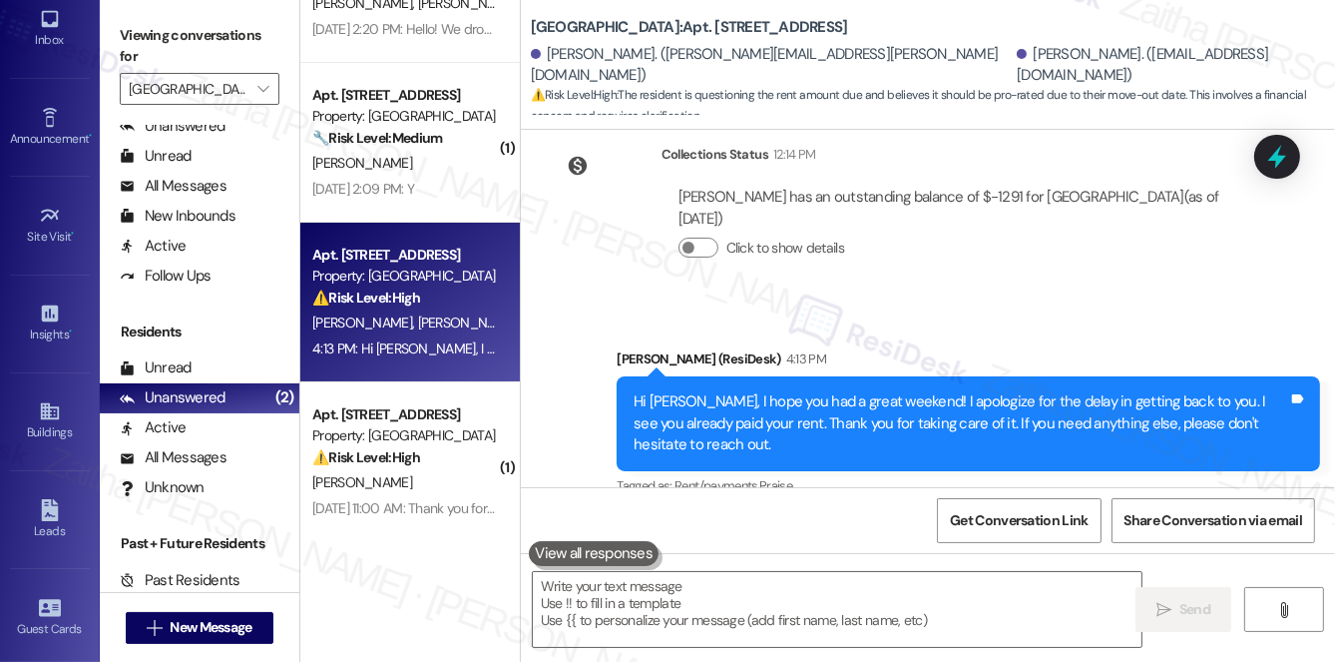
scroll to position [555, 0]
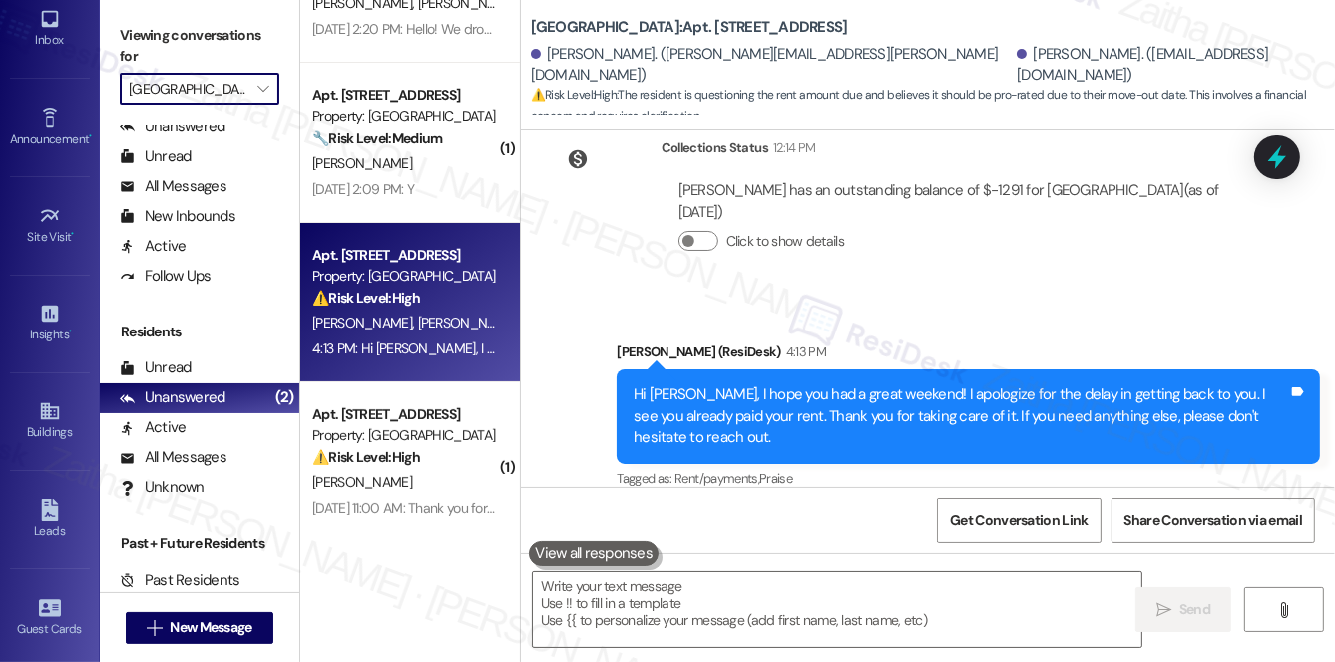
click at [224, 98] on input "[GEOGRAPHIC_DATA]" at bounding box center [188, 89] width 119 height 32
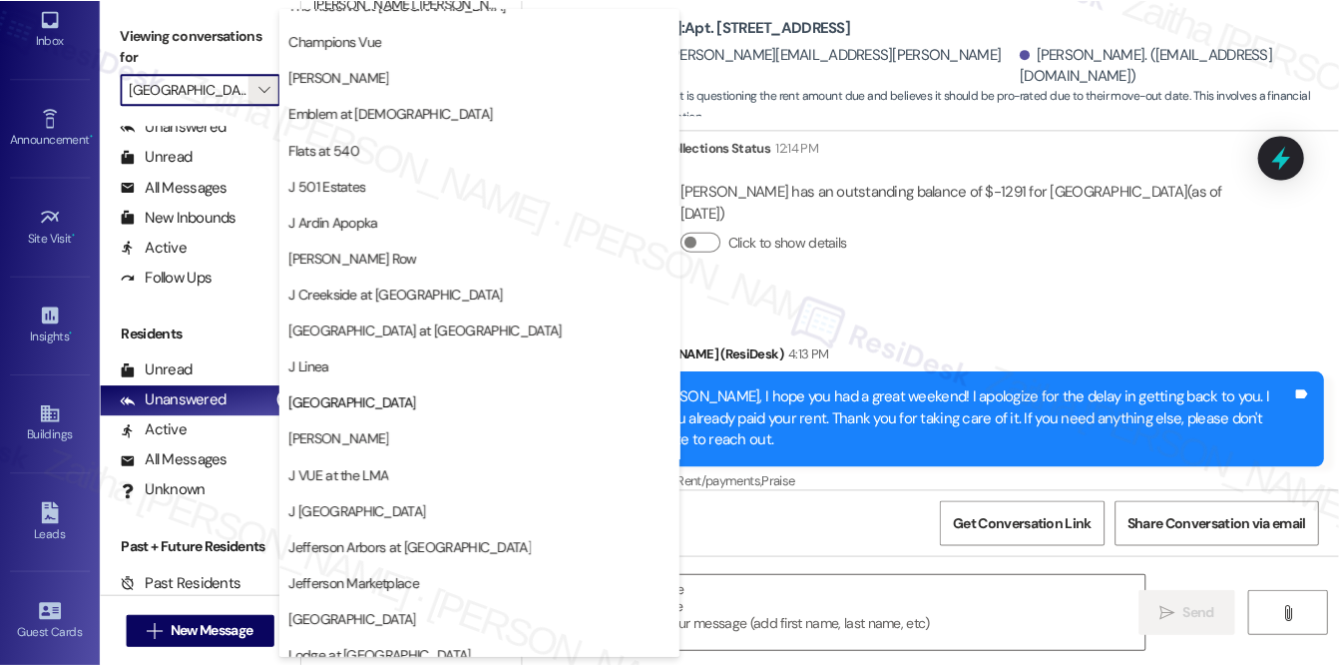
scroll to position [90, 0]
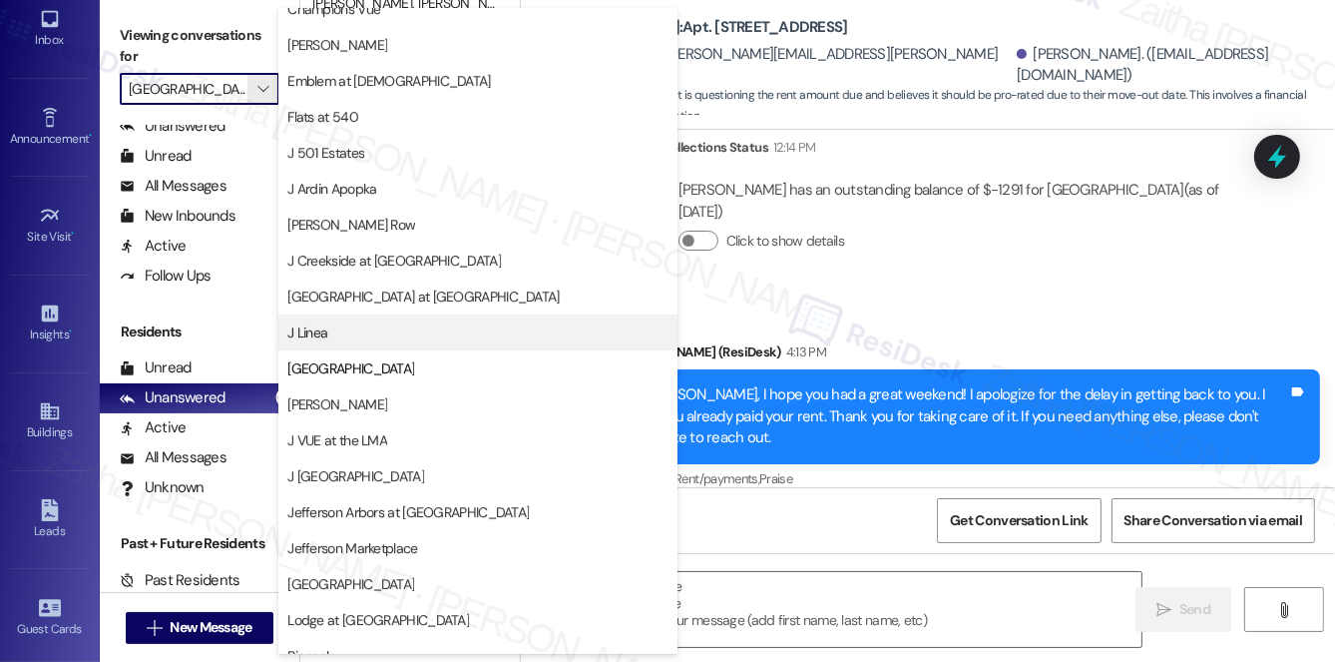
click at [384, 325] on span "J Linea" at bounding box center [477, 332] width 381 height 20
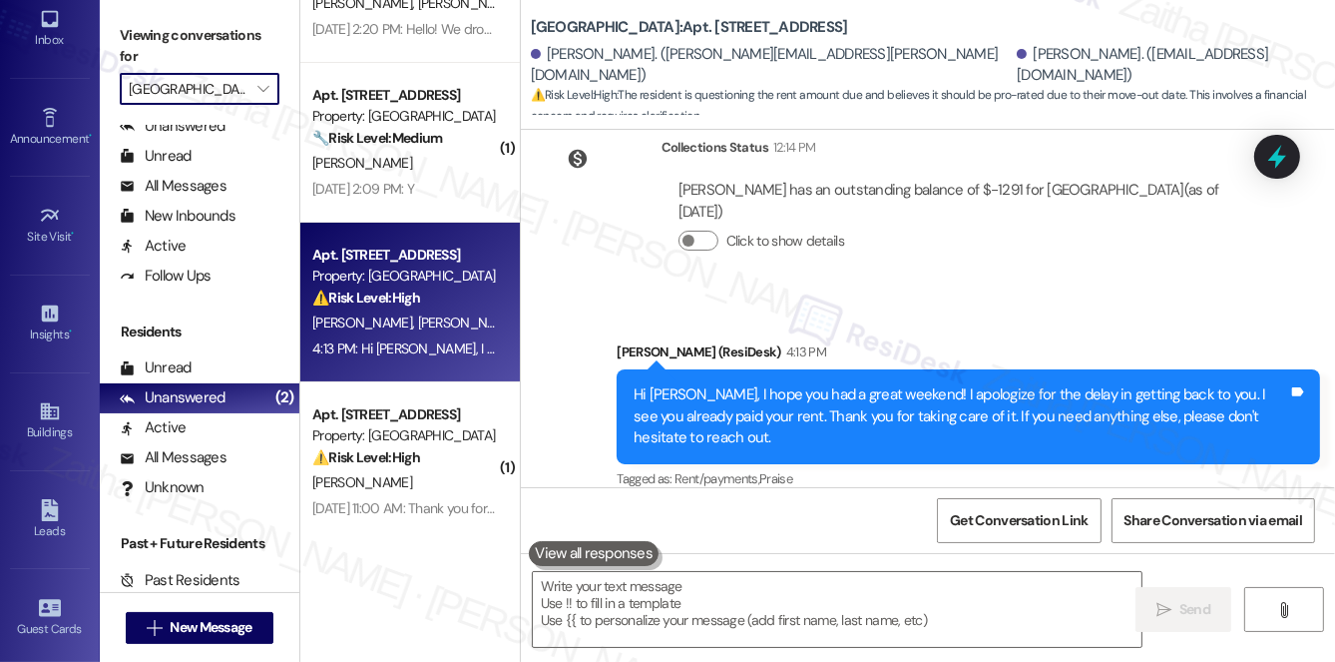
type input "J Linea"
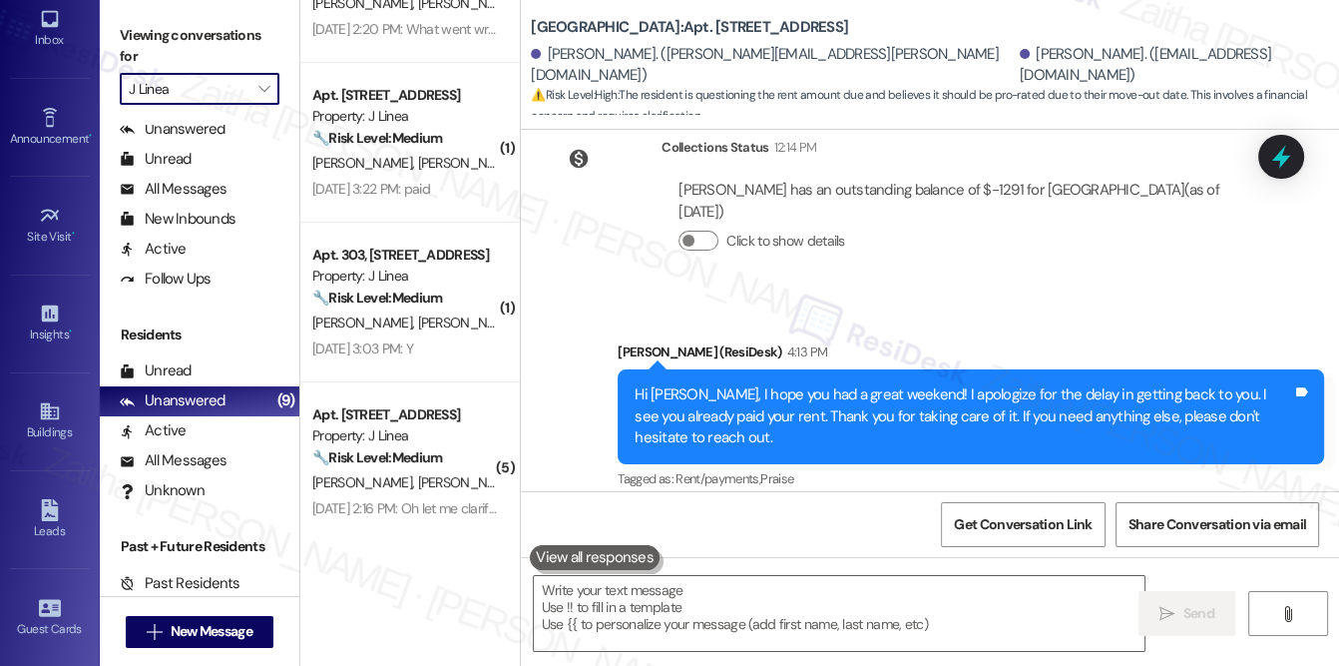
scroll to position [551, 0]
